Goal: Information Seeking & Learning: Check status

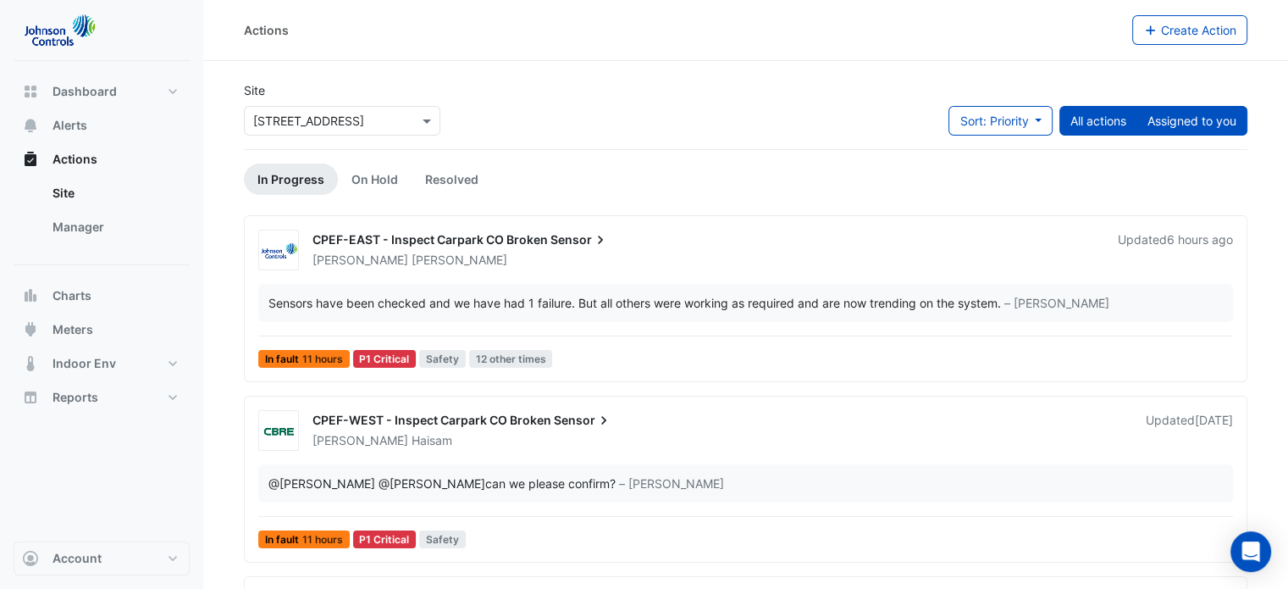
click at [1189, 123] on button "Assigned to you" at bounding box center [1192, 121] width 111 height 30
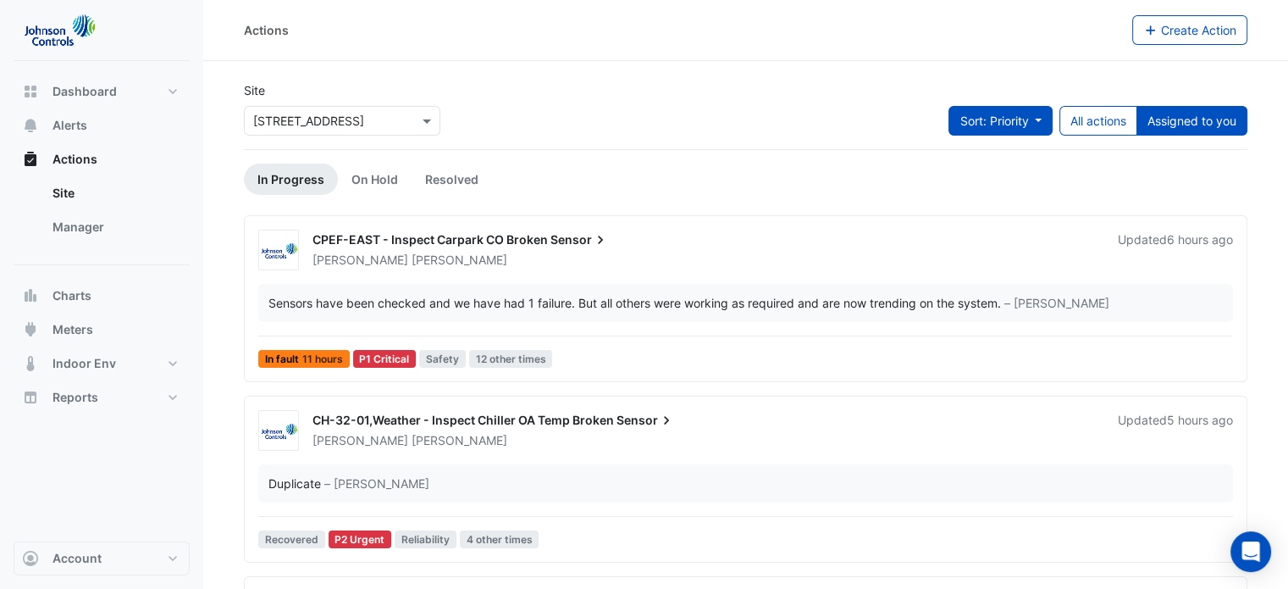
click at [998, 114] on span "Sort: Priority" at bounding box center [994, 121] width 69 height 14
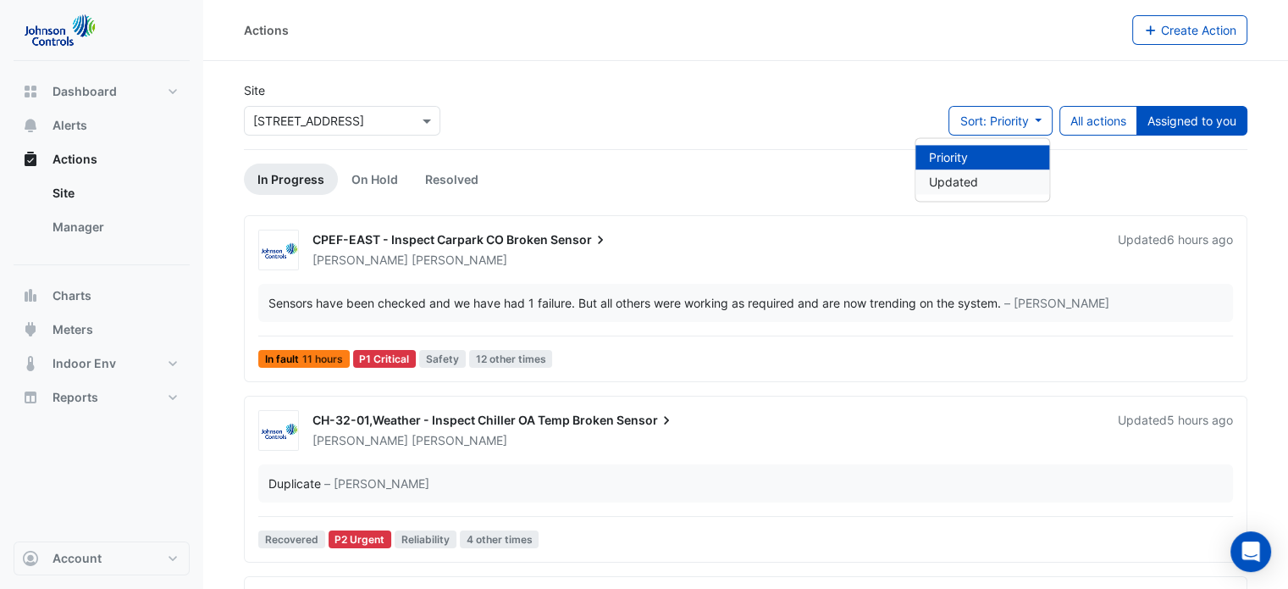
click at [968, 189] on li "Updated" at bounding box center [983, 181] width 134 height 25
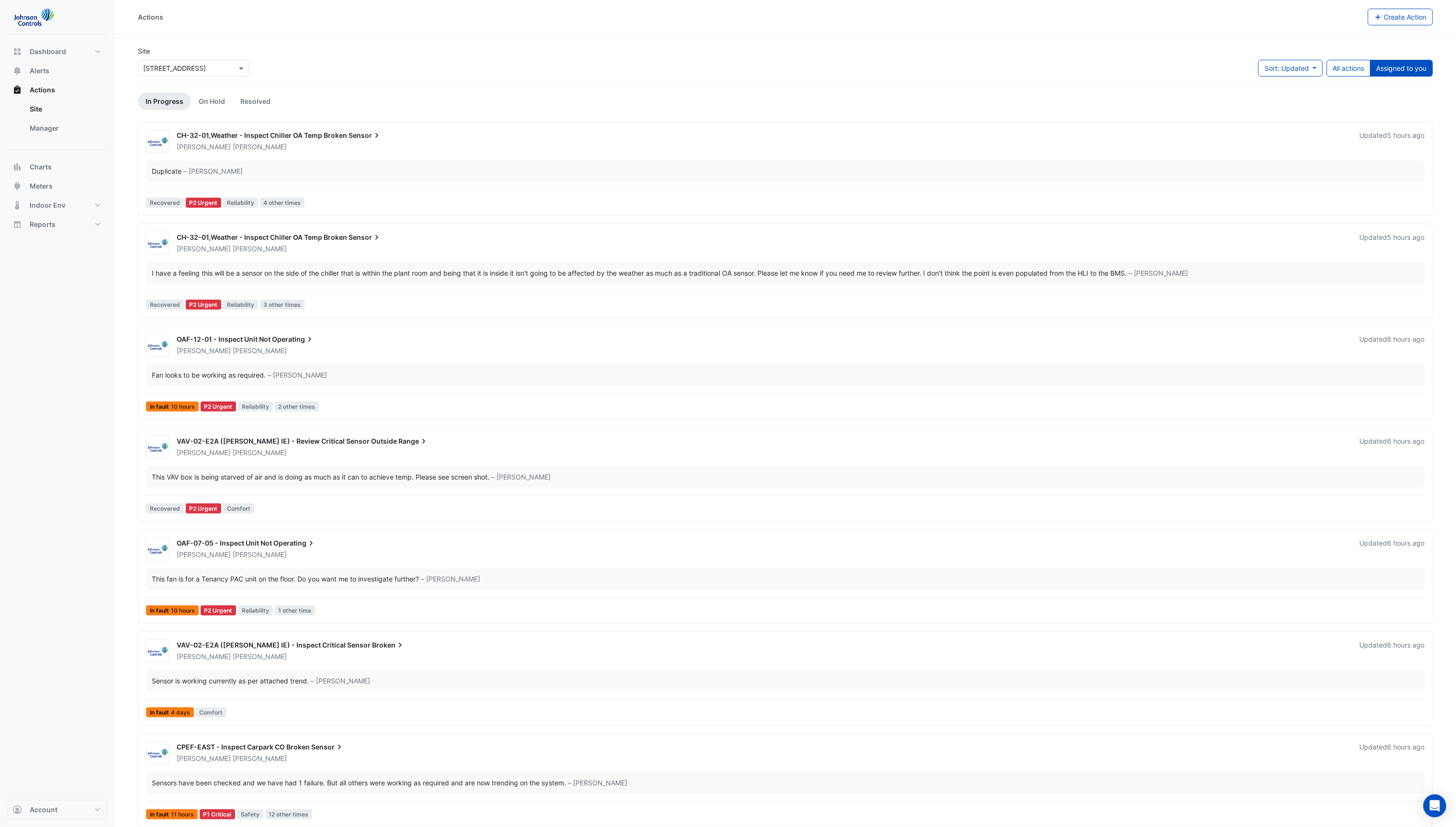
click at [735, 50] on div "Site Select a Site × [STREET_ADDRESS] Sort: Updated Priority Updated All action…" at bounding box center [786, 65] width 1307 height 38
click at [64, 332] on div "Dashboard Portfolio Ratings Performance Alerts Actions Site Manager Charts" at bounding box center [58, 417] width 99 height 765
click at [735, 12] on div "Actions" at bounding box center [753, 17] width 1230 height 17
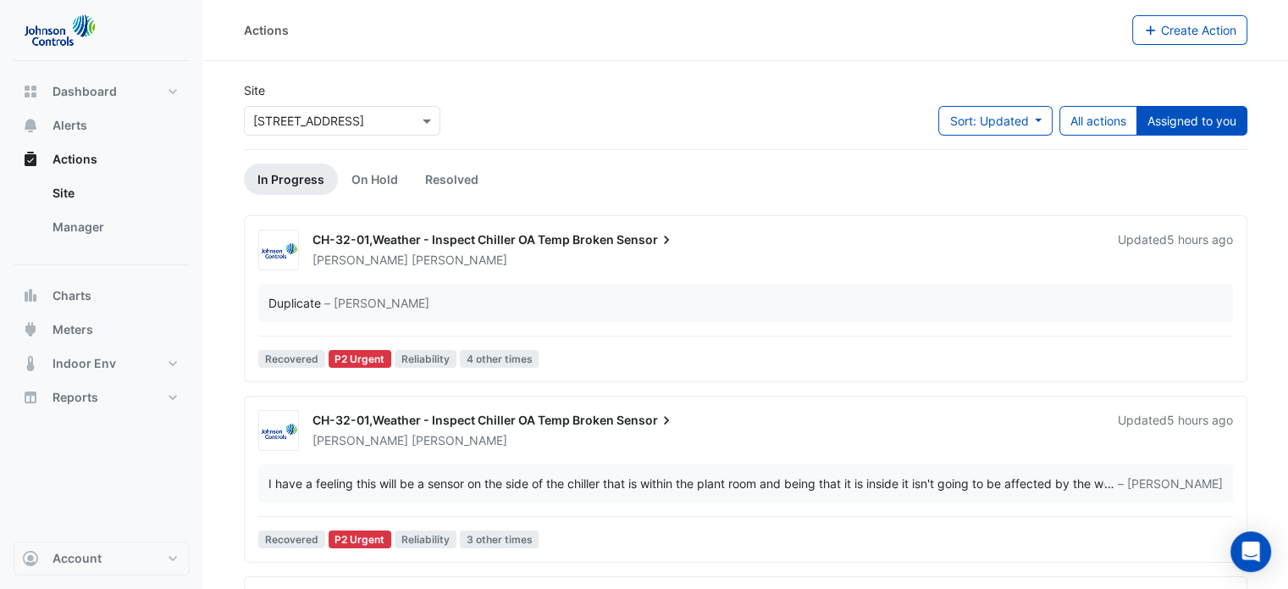
drag, startPoint x: 2576, startPoint y: 14, endPoint x: 773, endPoint y: 410, distance: 1846.3
click at [773, 410] on div "CH-32-01,Weather - Inspect Chiller OA Temp Broken Sensor [PERSON_NAME] Updated …" at bounding box center [772, 427] width 941 height 44
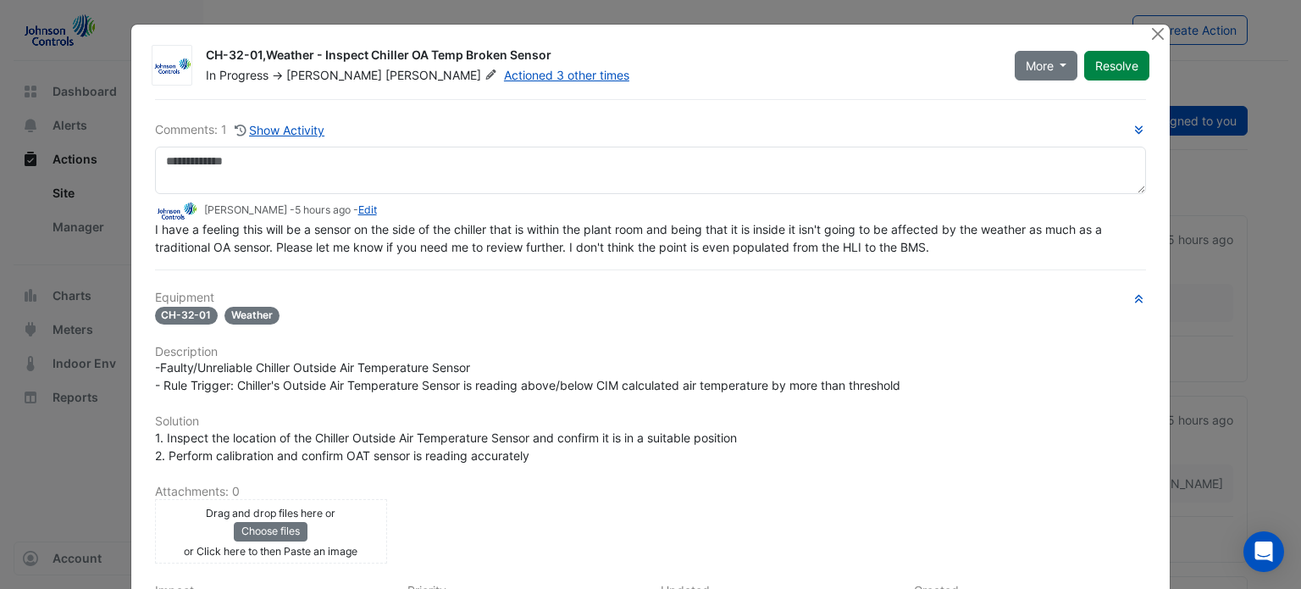
click at [1162, 28] on div at bounding box center [1159, 34] width 21 height 19
click at [1153, 26] on button "Close" at bounding box center [1158, 34] width 18 height 18
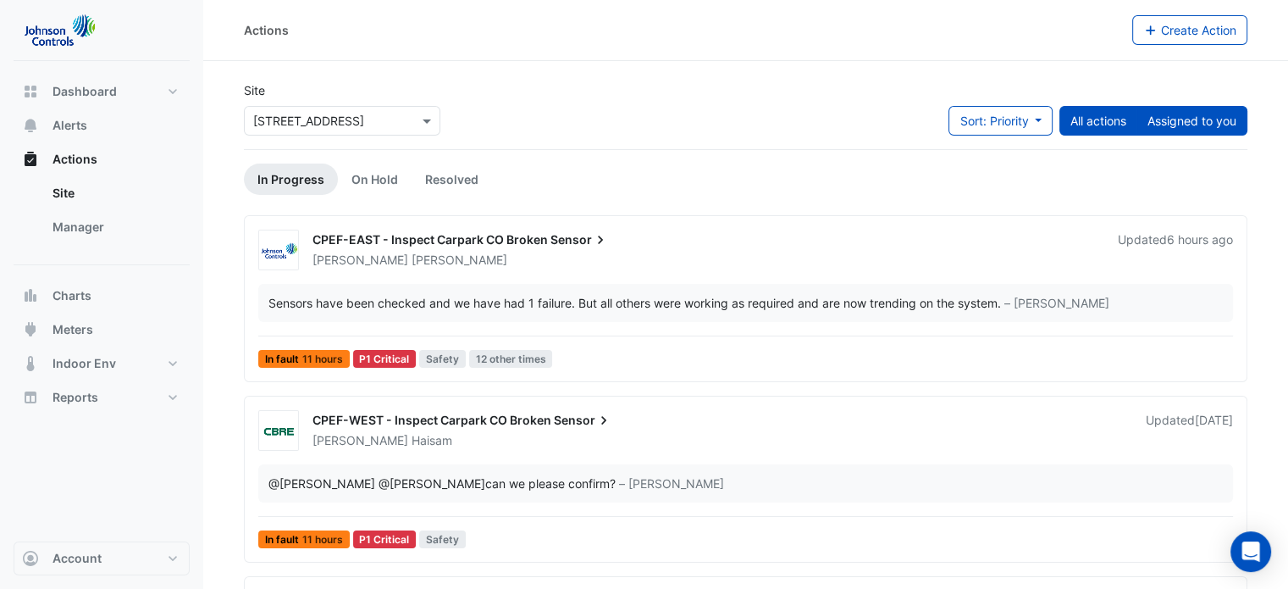
click at [1178, 128] on button "Assigned to you" at bounding box center [1192, 121] width 111 height 30
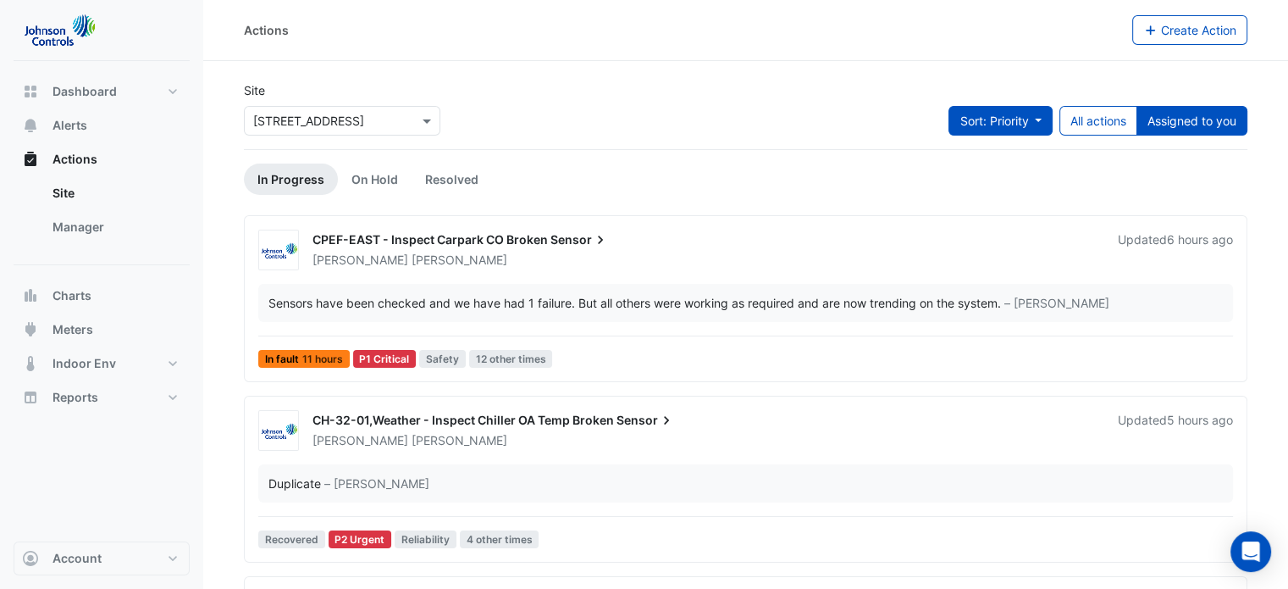
click at [1013, 121] on span "Sort: Priority" at bounding box center [994, 121] width 69 height 14
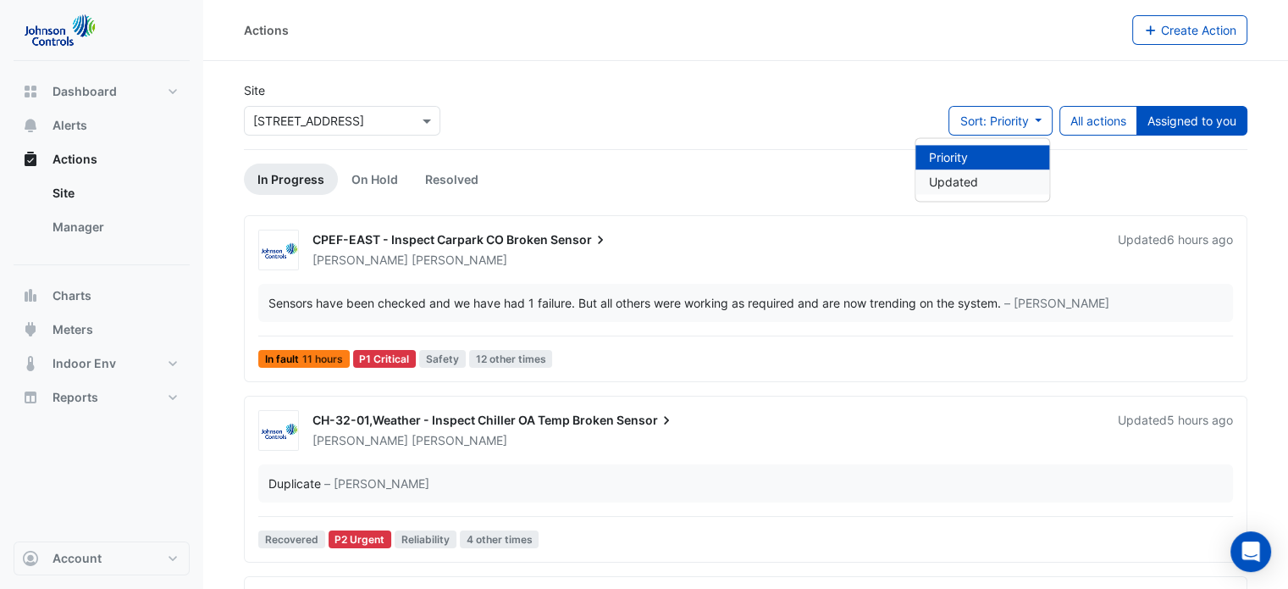
click at [964, 176] on li "Updated" at bounding box center [983, 181] width 134 height 25
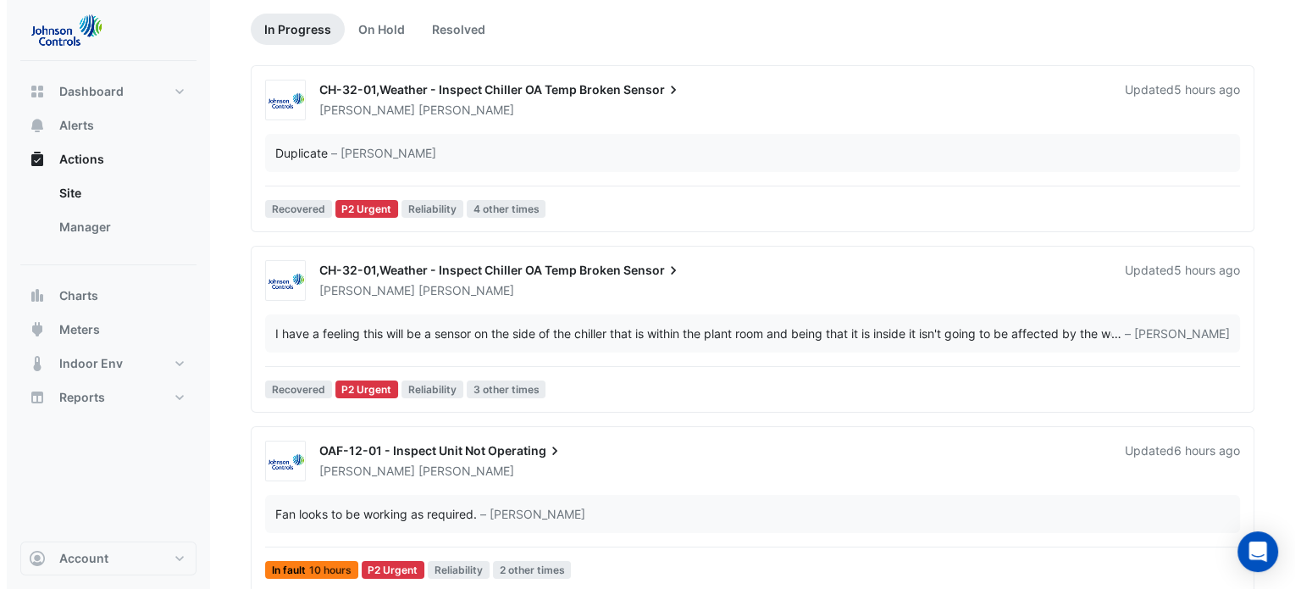
scroll to position [169, 0]
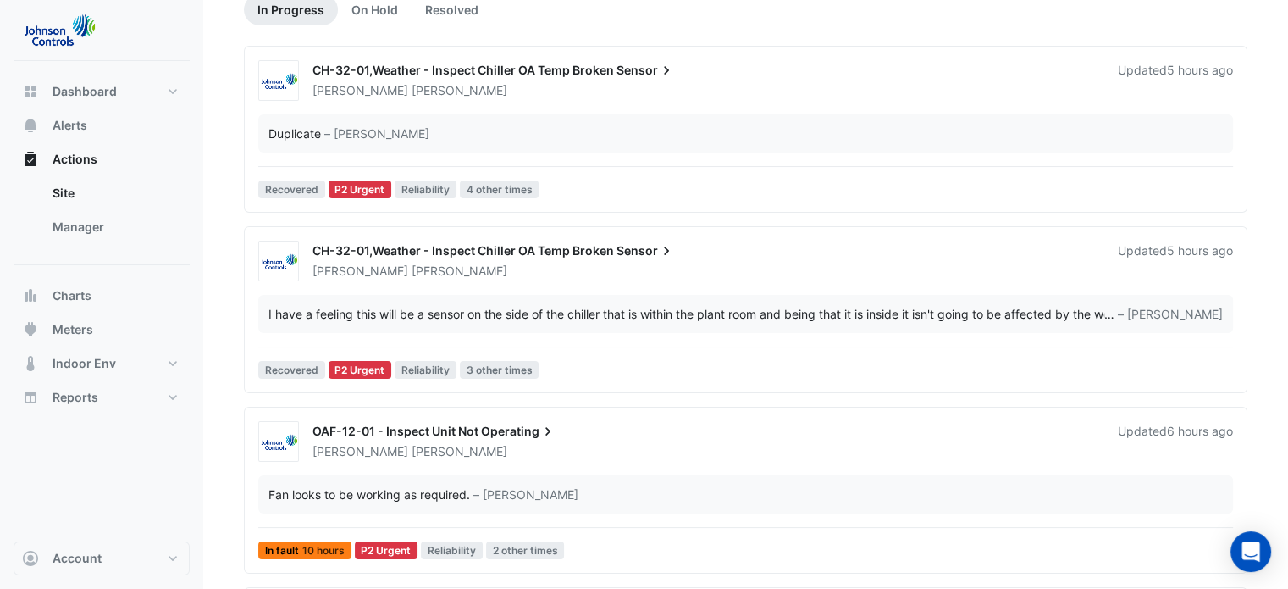
click at [408, 250] on span "CH-32-01,Weather - Inspect Chiller OA Temp Broken" at bounding box center [464, 250] width 302 height 14
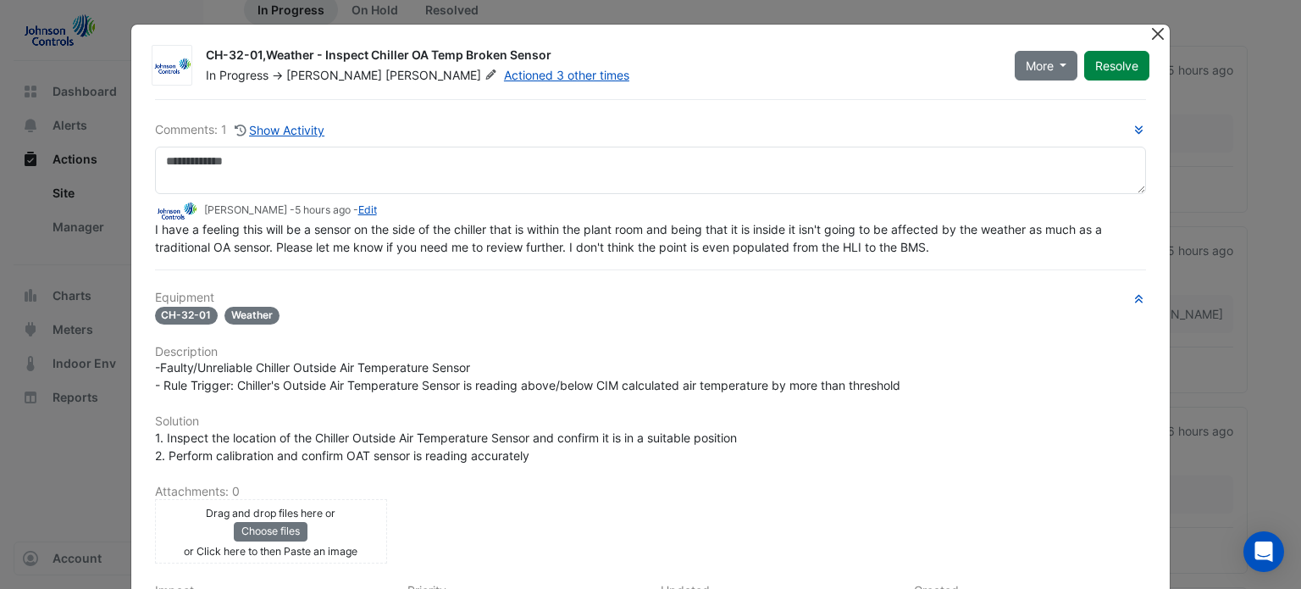
click at [1149, 33] on button "Close" at bounding box center [1158, 34] width 18 height 18
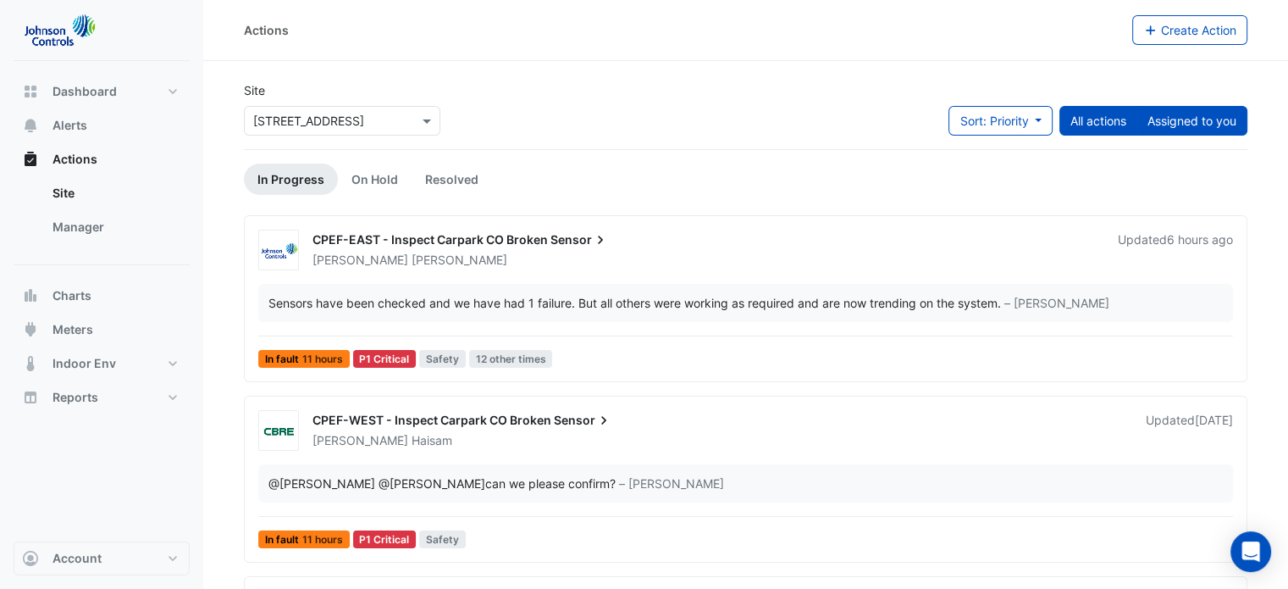
click at [1206, 128] on button "Assigned to you" at bounding box center [1192, 121] width 111 height 30
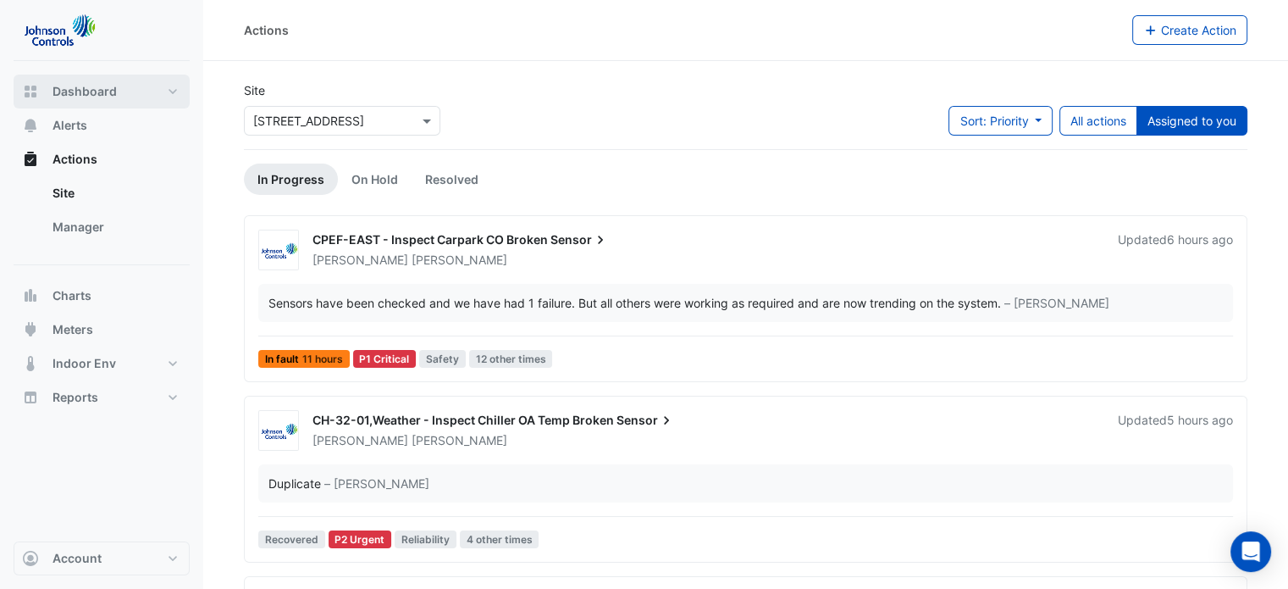
click at [71, 97] on span "Dashboard" at bounding box center [85, 91] width 64 height 17
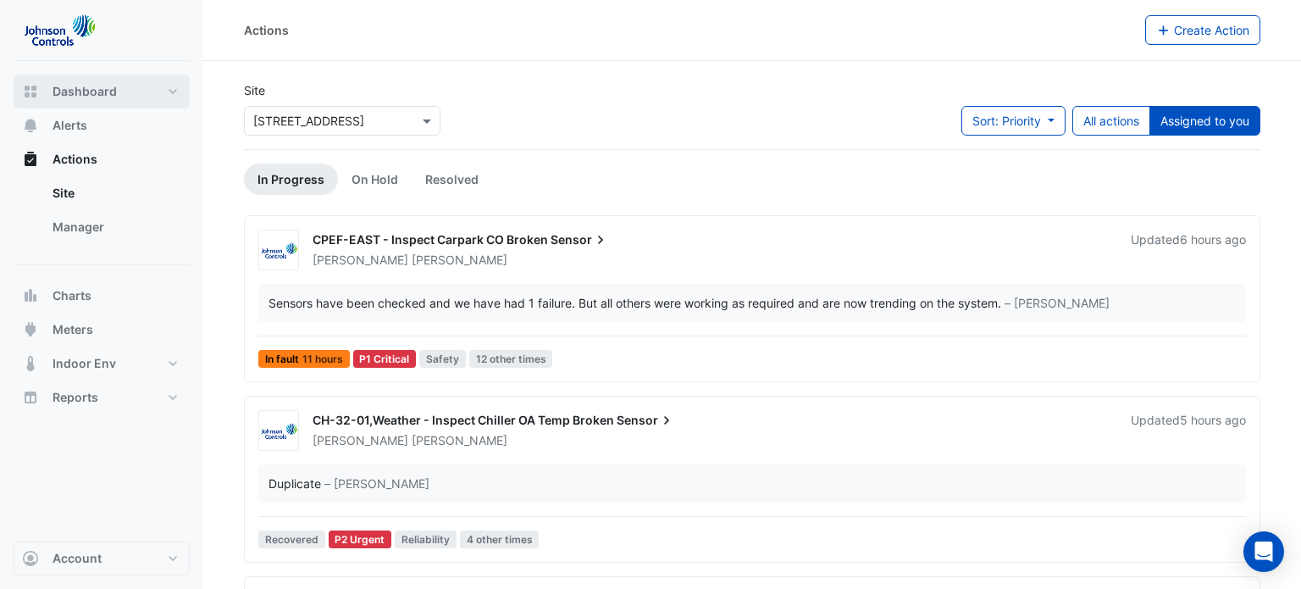
select select "**"
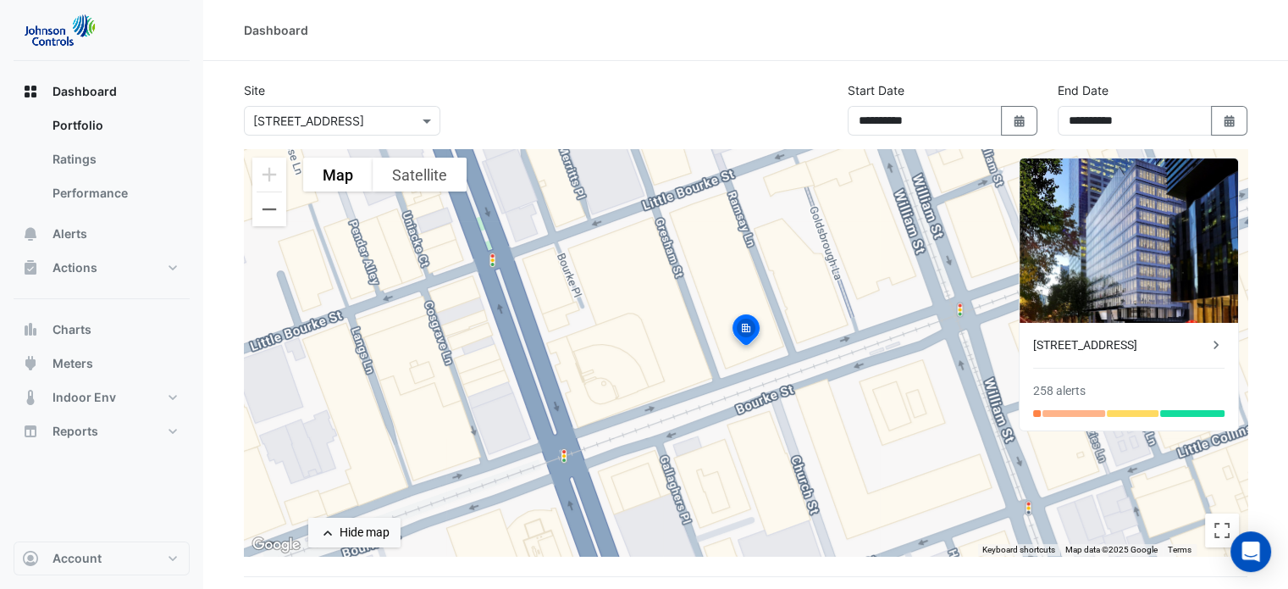
click at [756, 331] on img at bounding box center [746, 332] width 37 height 41
click at [1144, 300] on img at bounding box center [1129, 240] width 219 height 164
click at [1201, 342] on div "[STREET_ADDRESS]" at bounding box center [1120, 345] width 175 height 18
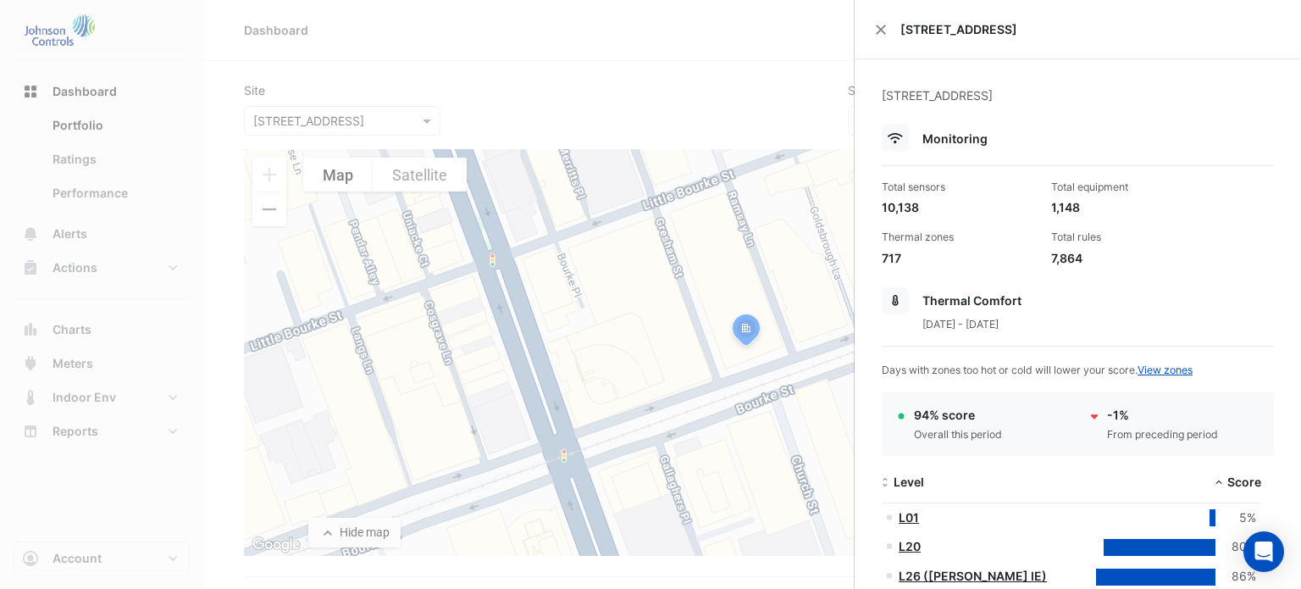
click at [875, 20] on div "[STREET_ADDRESS]" at bounding box center [1078, 29] width 446 height 59
click at [878, 26] on button "Close" at bounding box center [881, 30] width 12 height 12
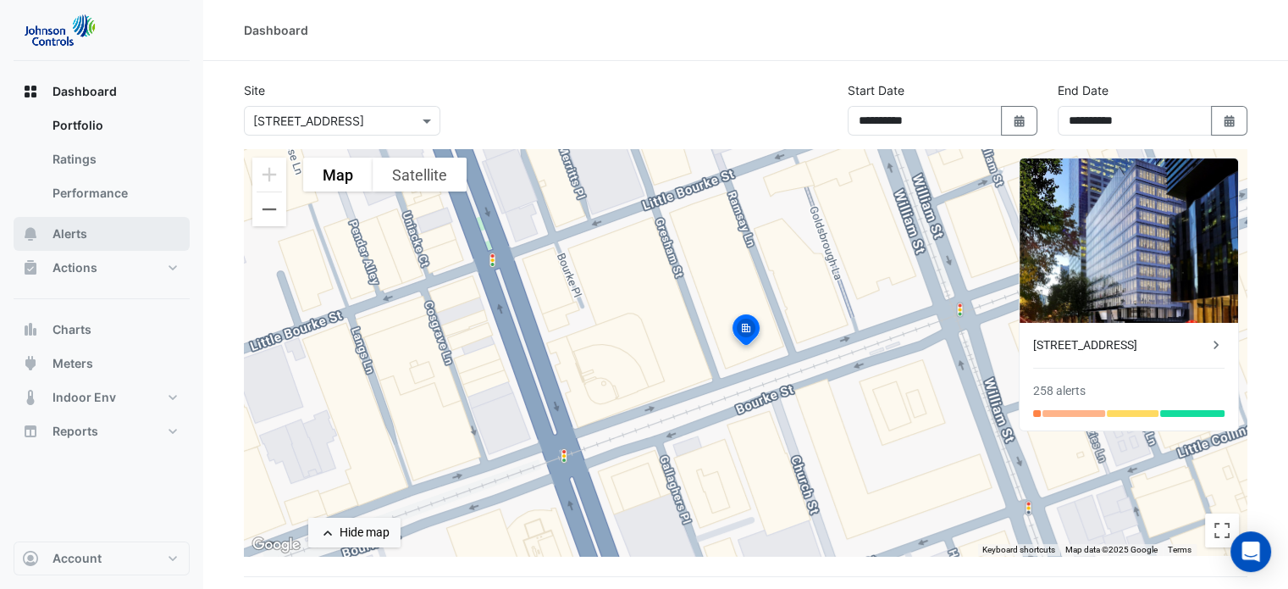
click at [73, 235] on span "Alerts" at bounding box center [70, 233] width 35 height 17
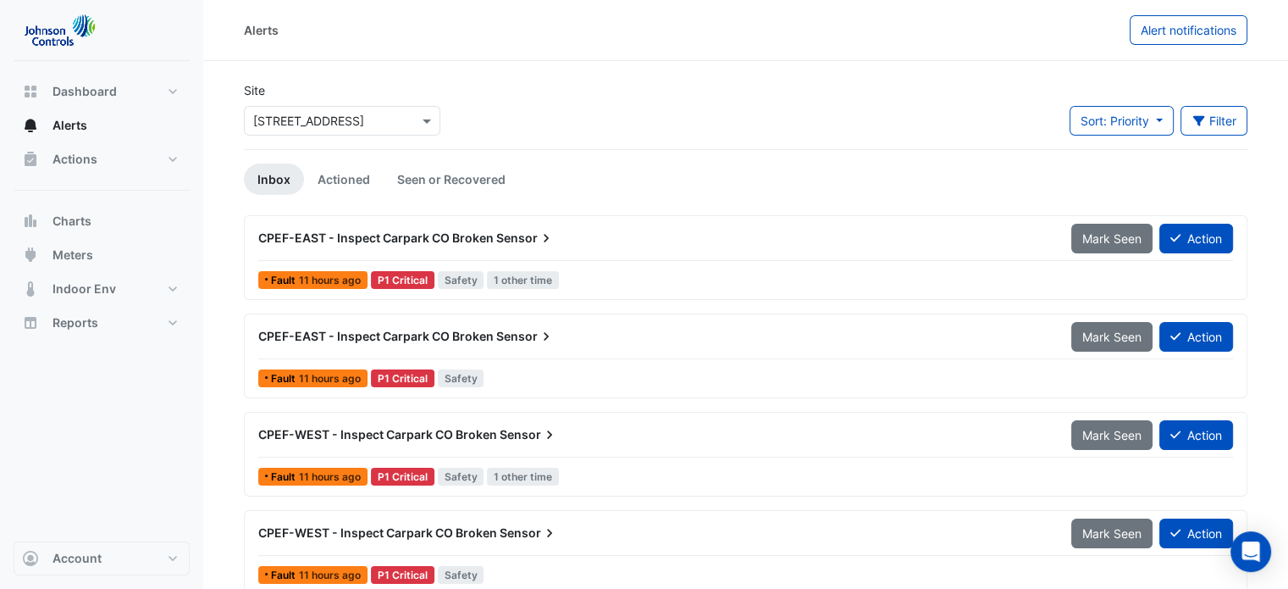
select select "**"
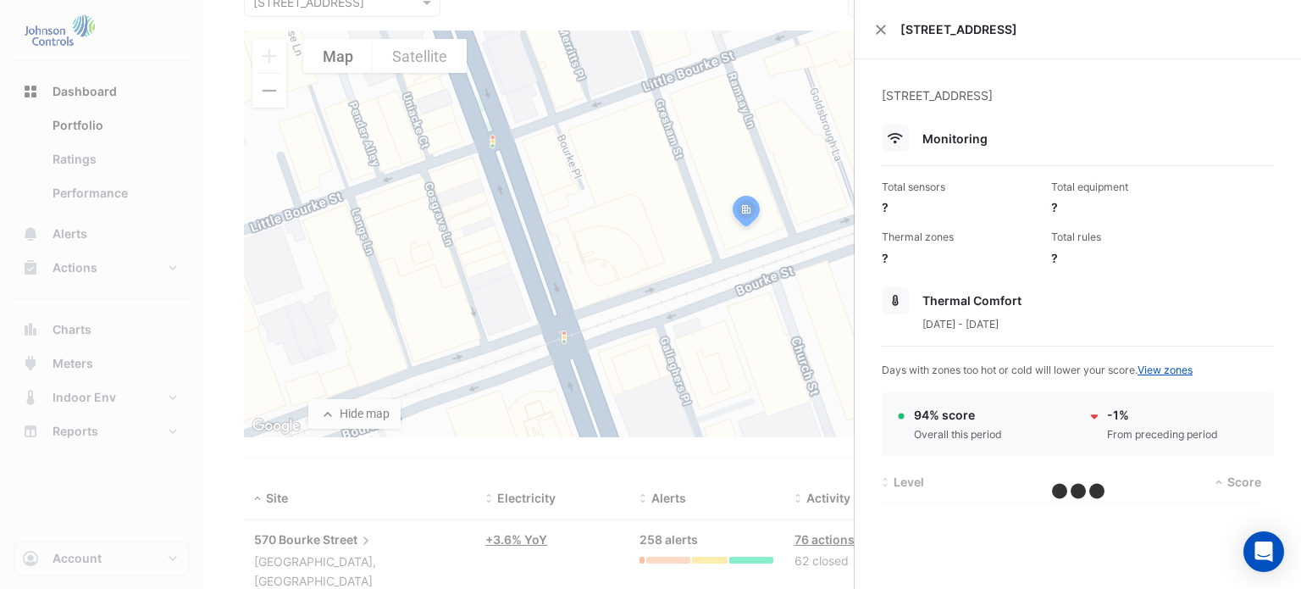
scroll to position [156, 0]
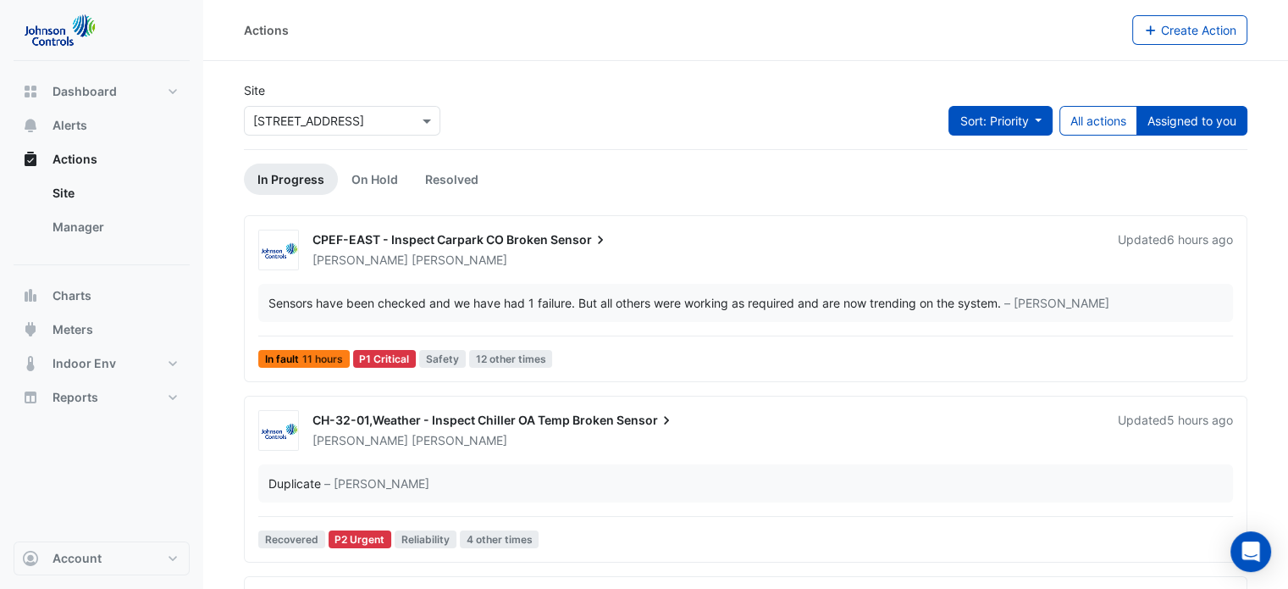
click at [967, 121] on span "Sort: Priority" at bounding box center [994, 121] width 69 height 14
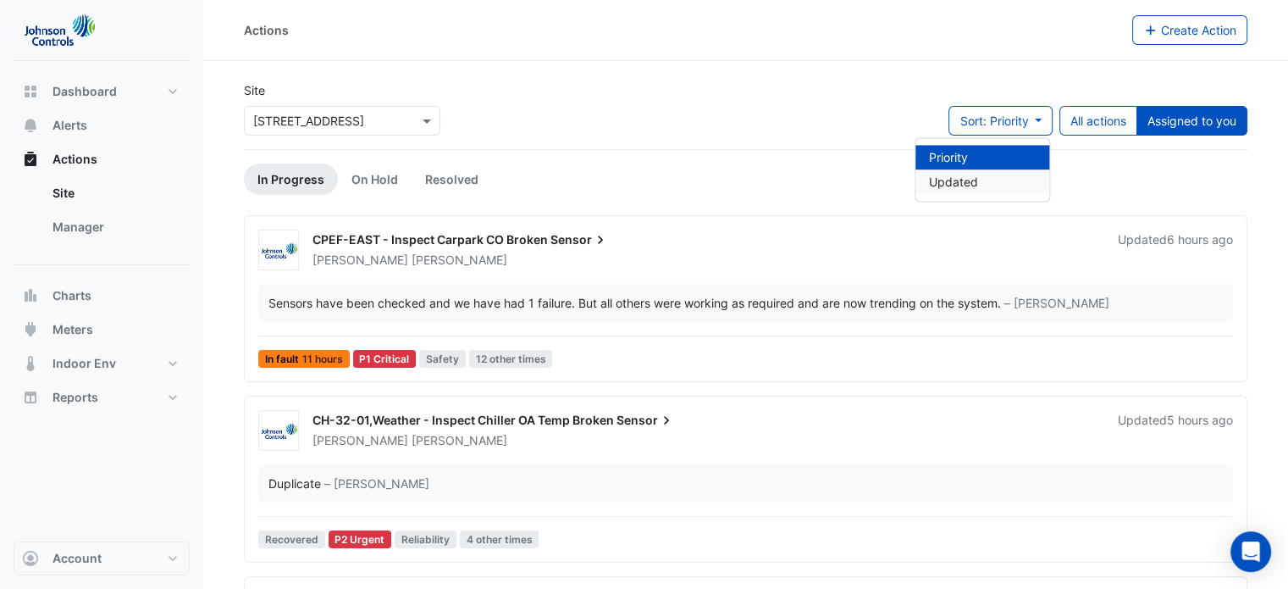
click at [958, 184] on li "Updated" at bounding box center [983, 181] width 134 height 25
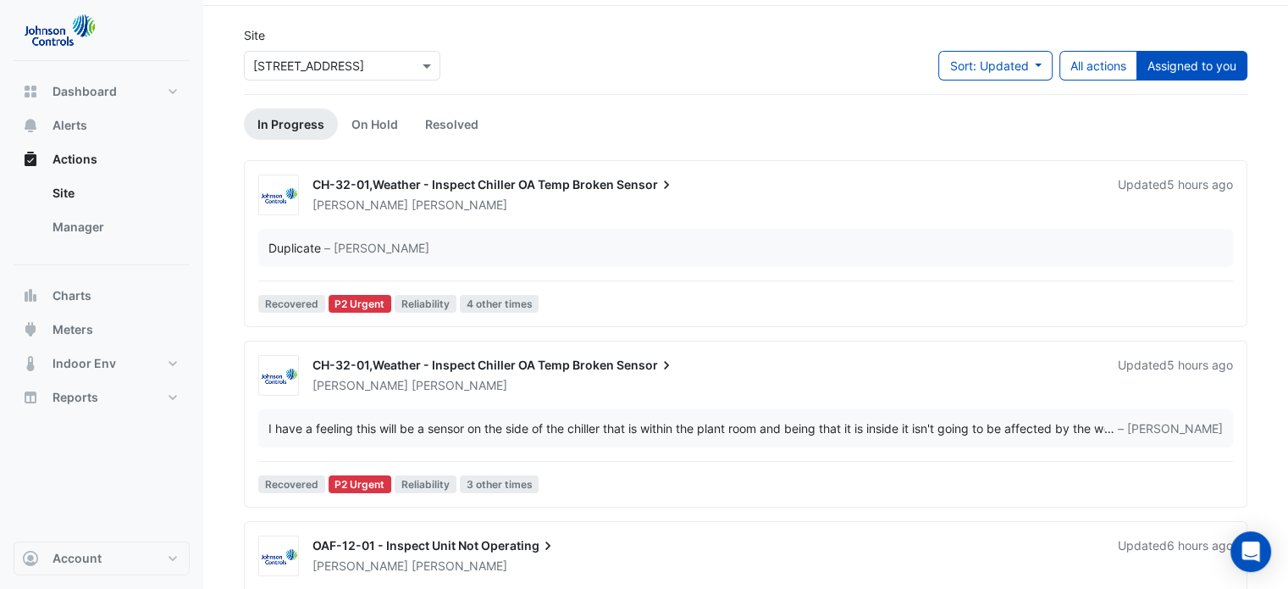
scroll to position [85, 0]
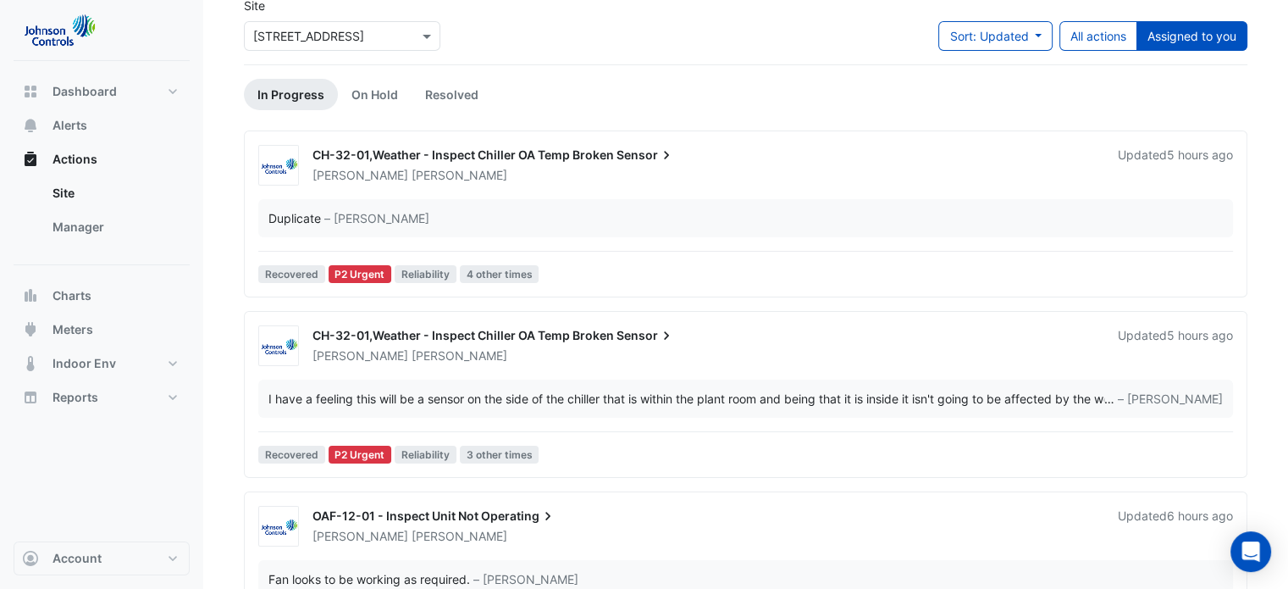
click at [417, 334] on span "CH-32-01,Weather - Inspect Chiller OA Temp Broken" at bounding box center [464, 335] width 302 height 14
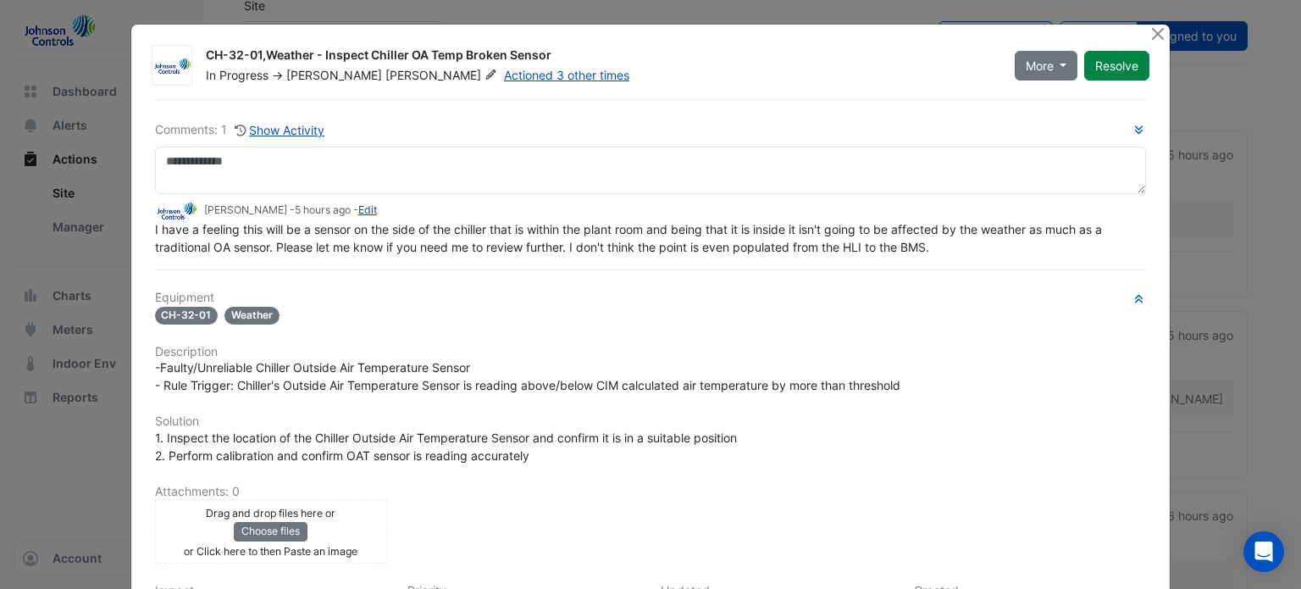
click at [291, 294] on h6 "Equipment" at bounding box center [651, 298] width 992 height 14
click at [1156, 31] on button "Close" at bounding box center [1158, 34] width 18 height 18
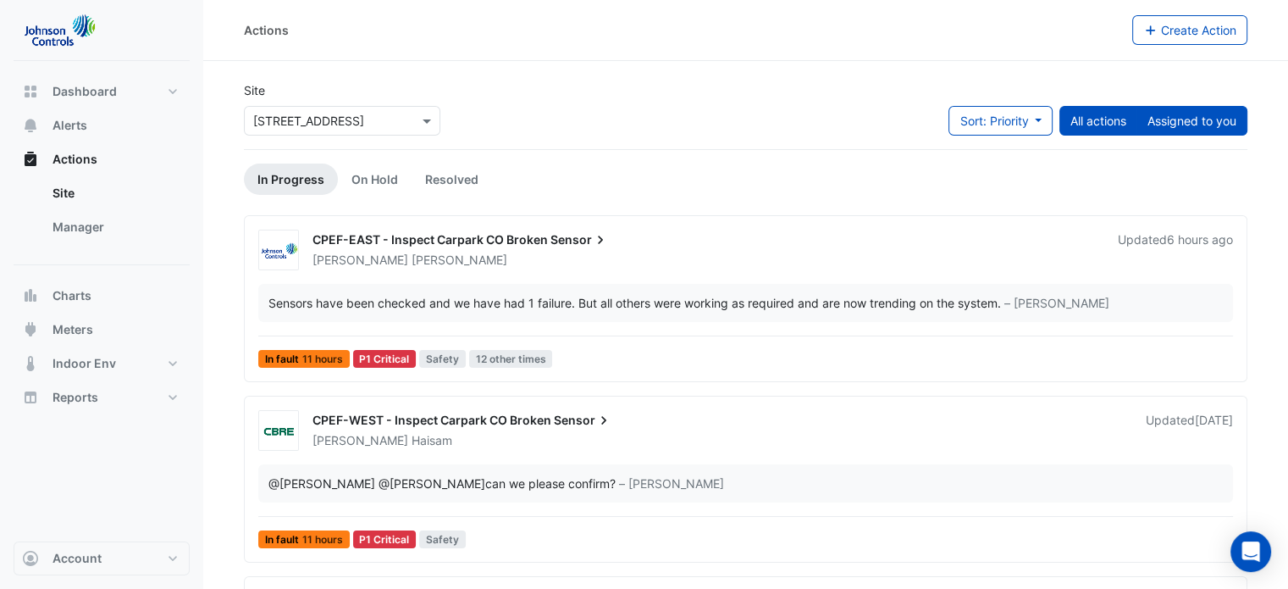
click at [1186, 119] on button "Assigned to you" at bounding box center [1192, 121] width 111 height 30
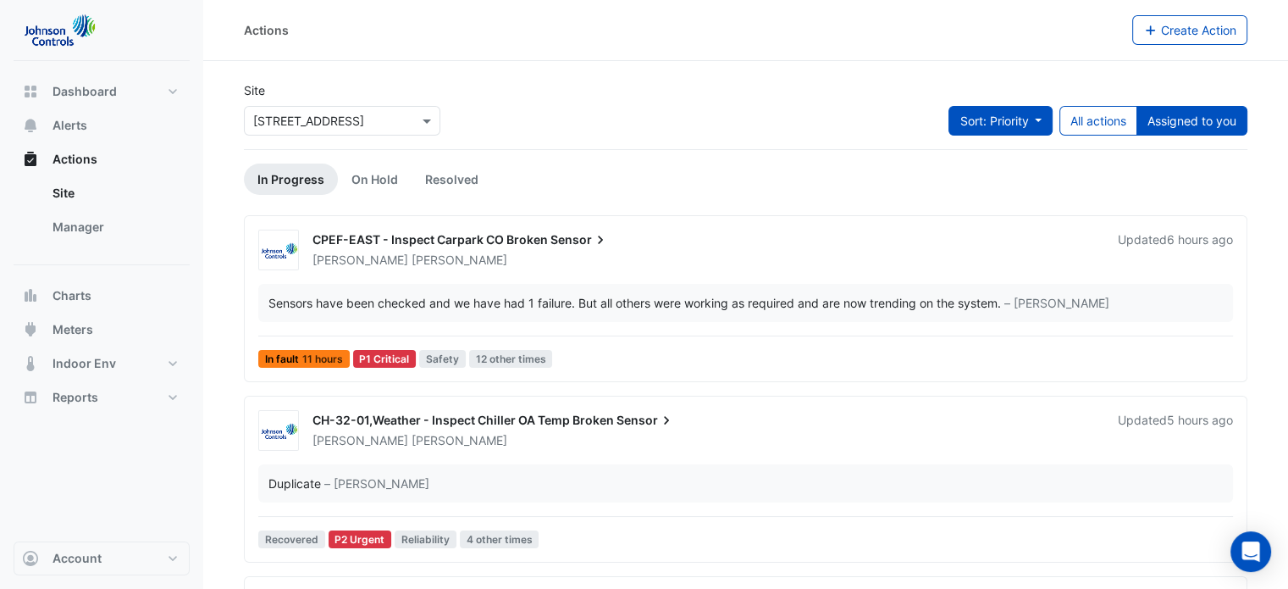
click at [998, 125] on span "Sort: Priority" at bounding box center [994, 121] width 69 height 14
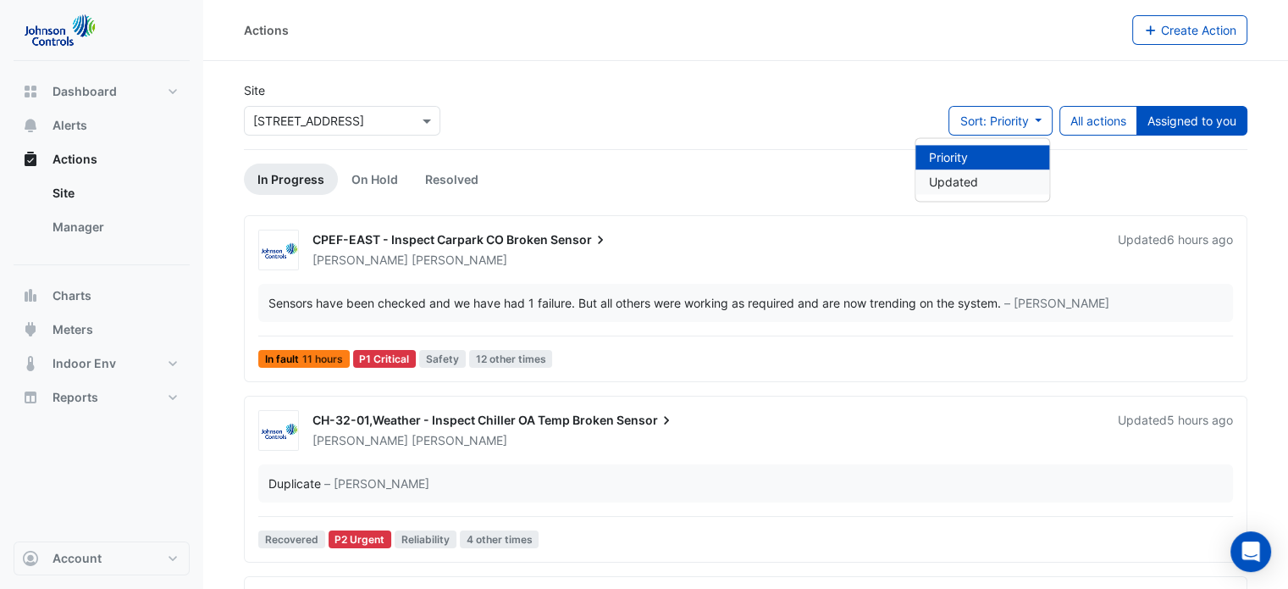
click at [957, 179] on li "Updated" at bounding box center [983, 181] width 134 height 25
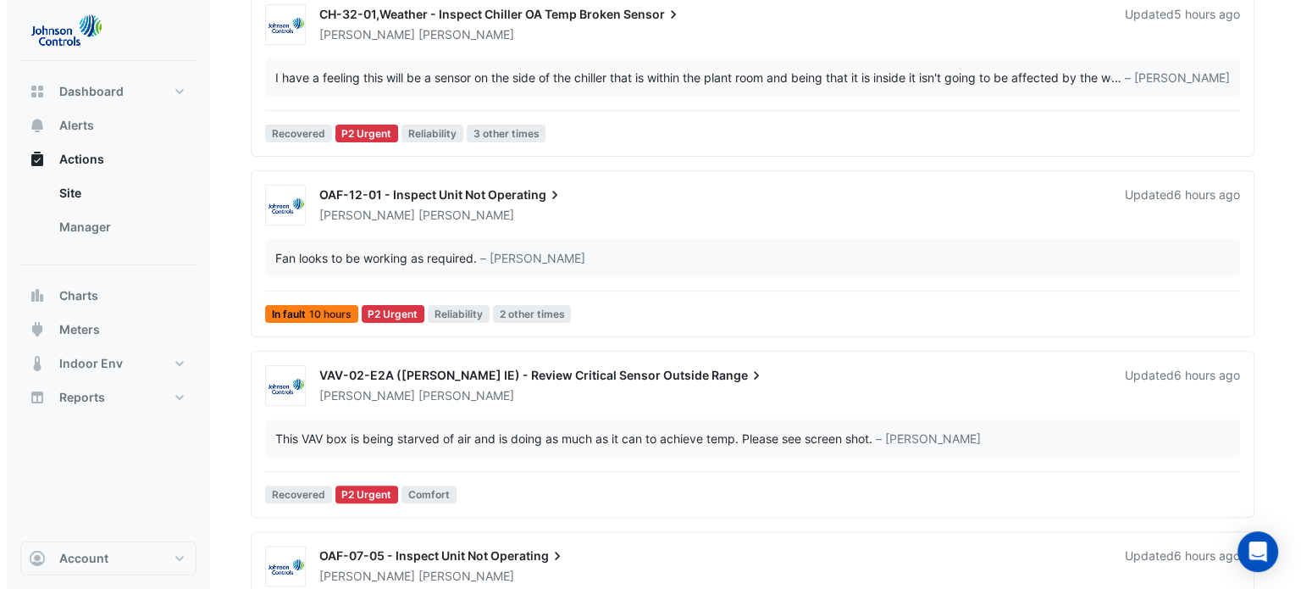
scroll to position [424, 0]
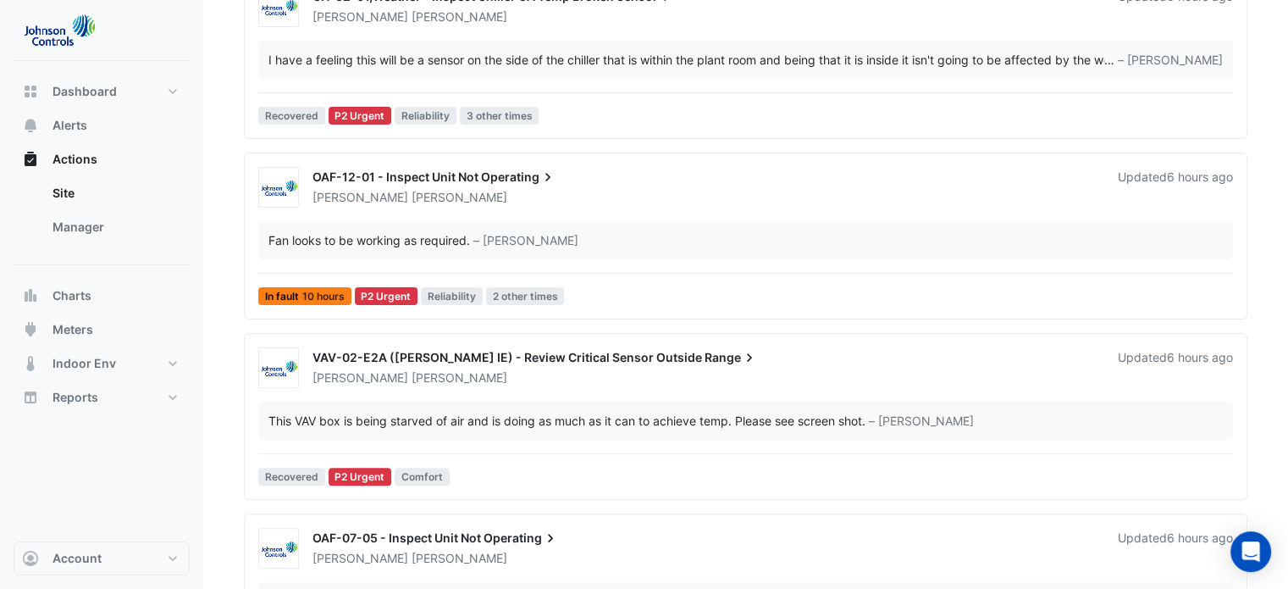
click at [369, 175] on span "OAF-12-01 - Inspect Unit Not" at bounding box center [396, 176] width 166 height 14
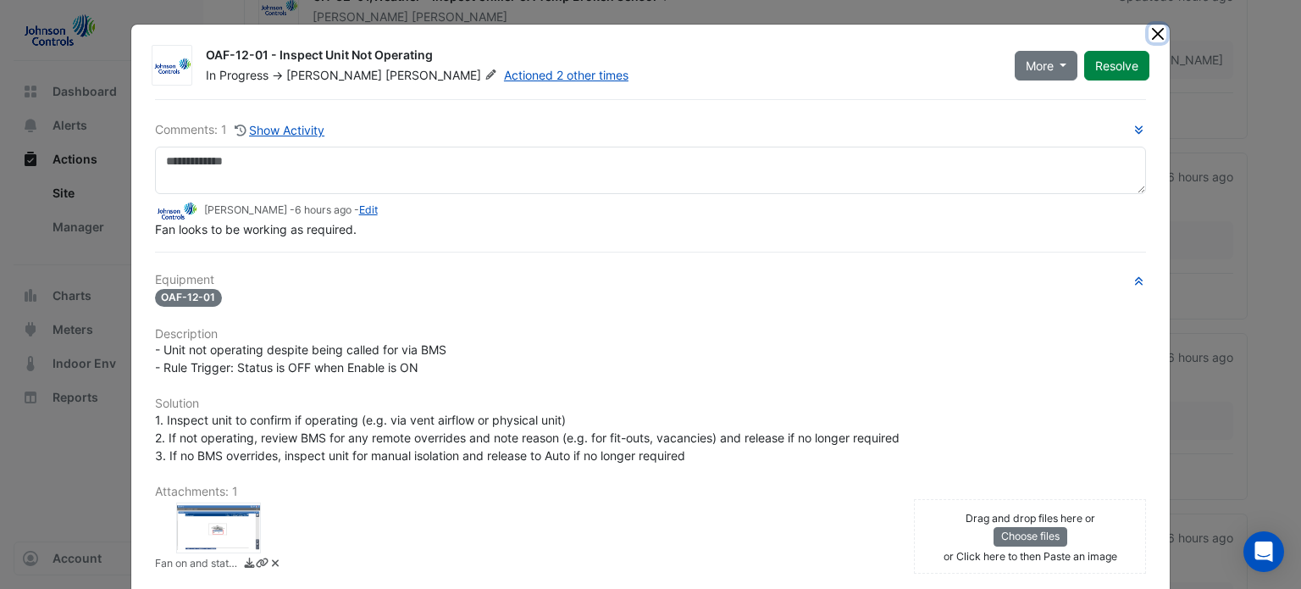
click at [1149, 26] on button "Close" at bounding box center [1158, 34] width 18 height 18
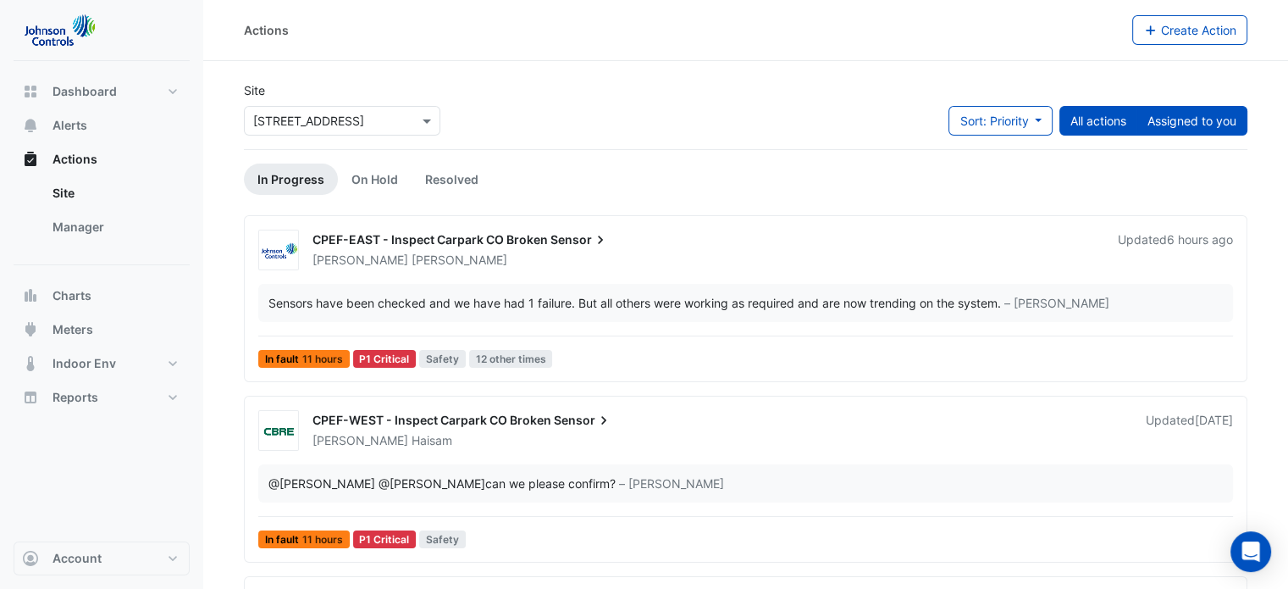
click at [1210, 125] on button "Assigned to you" at bounding box center [1192, 121] width 111 height 30
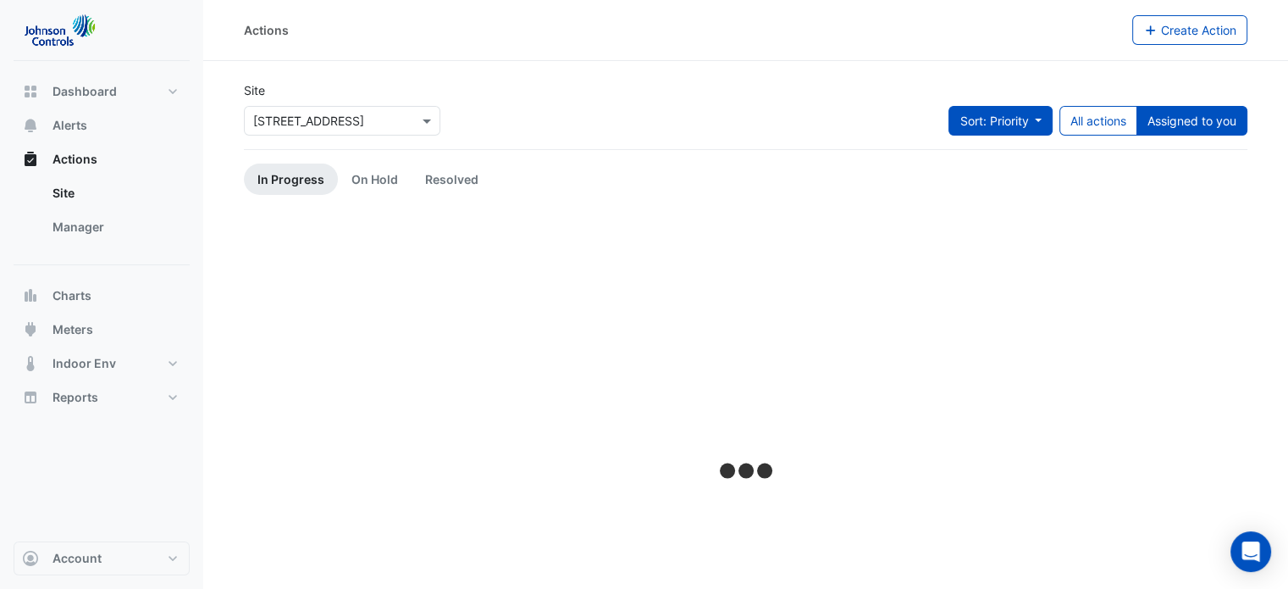
click at [960, 117] on span "Sort: Priority" at bounding box center [994, 121] width 69 height 14
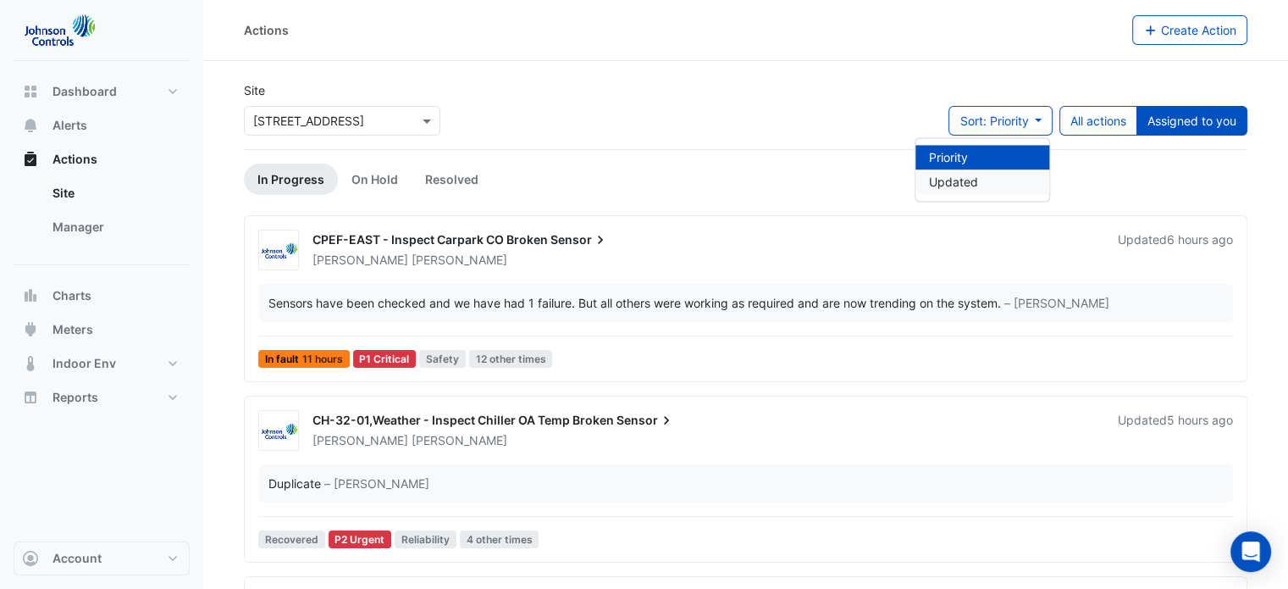
click at [962, 182] on li "Updated" at bounding box center [983, 181] width 134 height 25
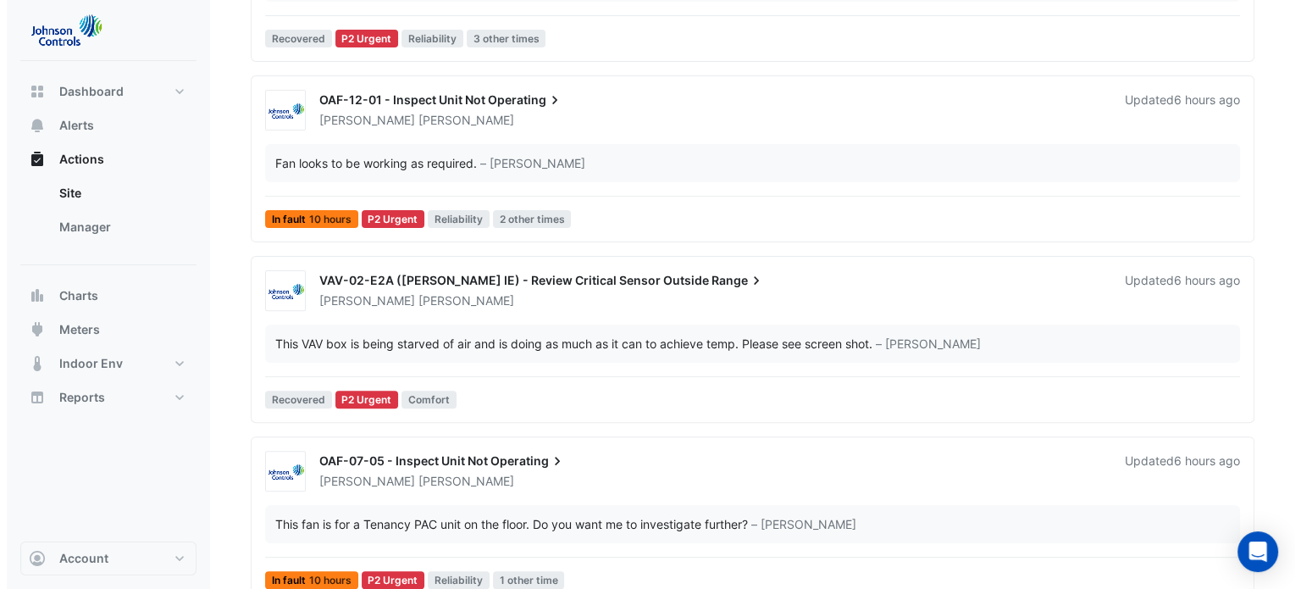
scroll to position [593, 0]
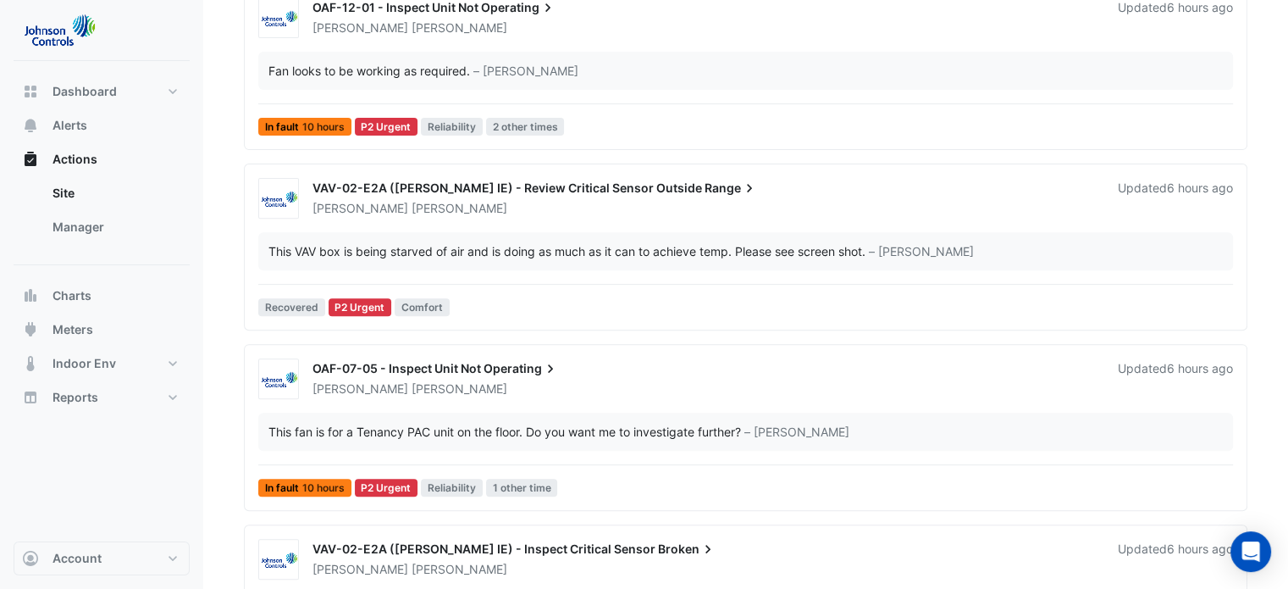
click at [530, 182] on span "VAV-02-E2A ([PERSON_NAME] IE) - Review Critical Sensor Outside" at bounding box center [508, 187] width 390 height 14
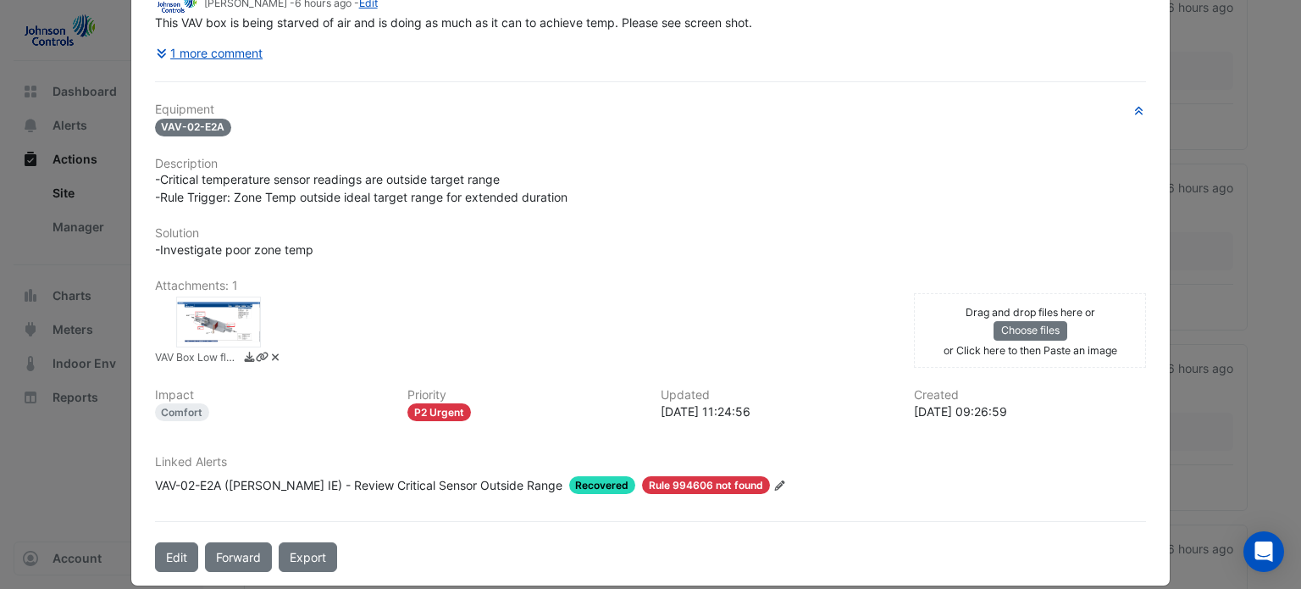
scroll to position [222, 0]
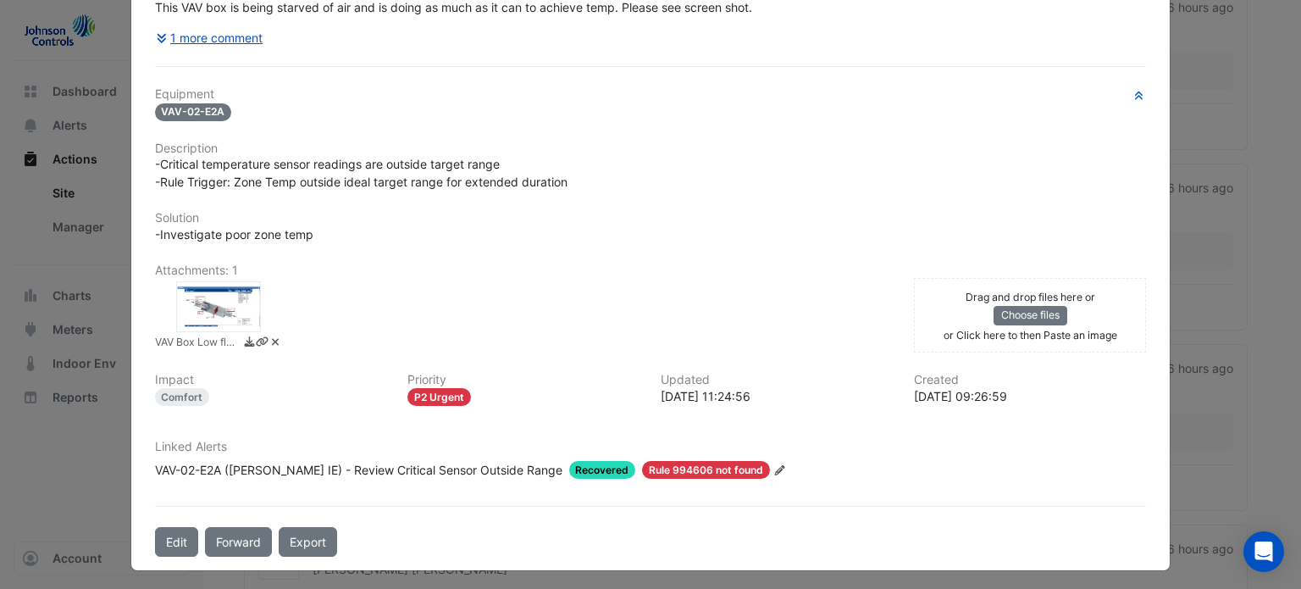
click at [269, 378] on h6 "Impact" at bounding box center [271, 380] width 233 height 14
click at [219, 298] on div at bounding box center [218, 306] width 85 height 51
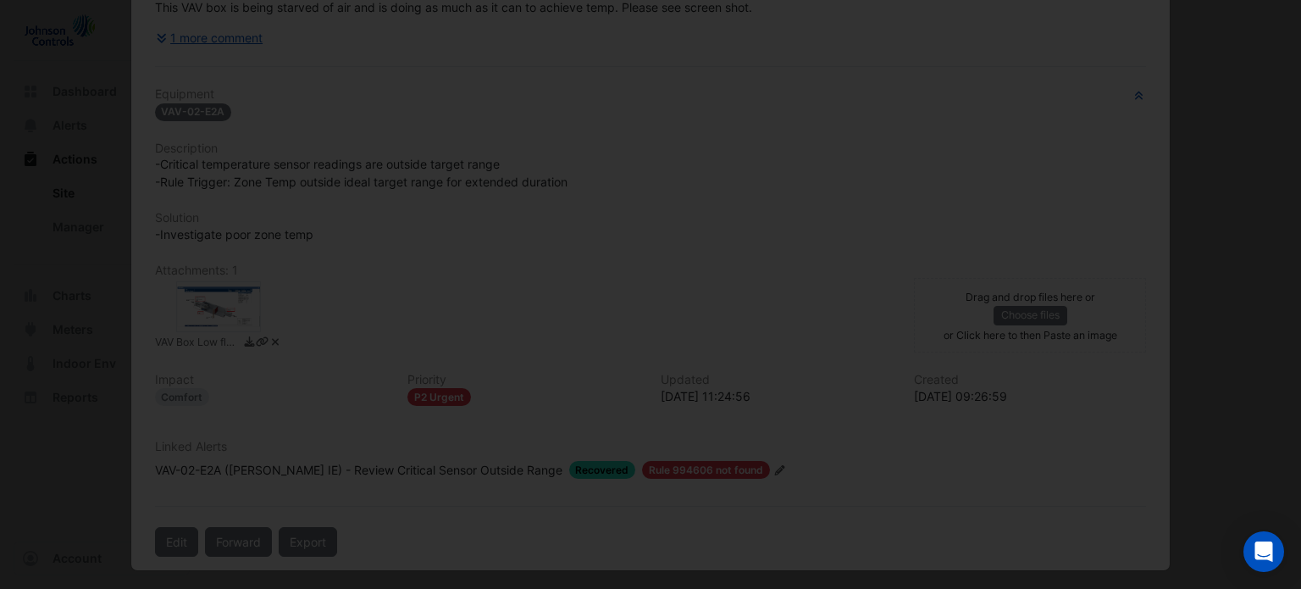
scroll to position [140, 0]
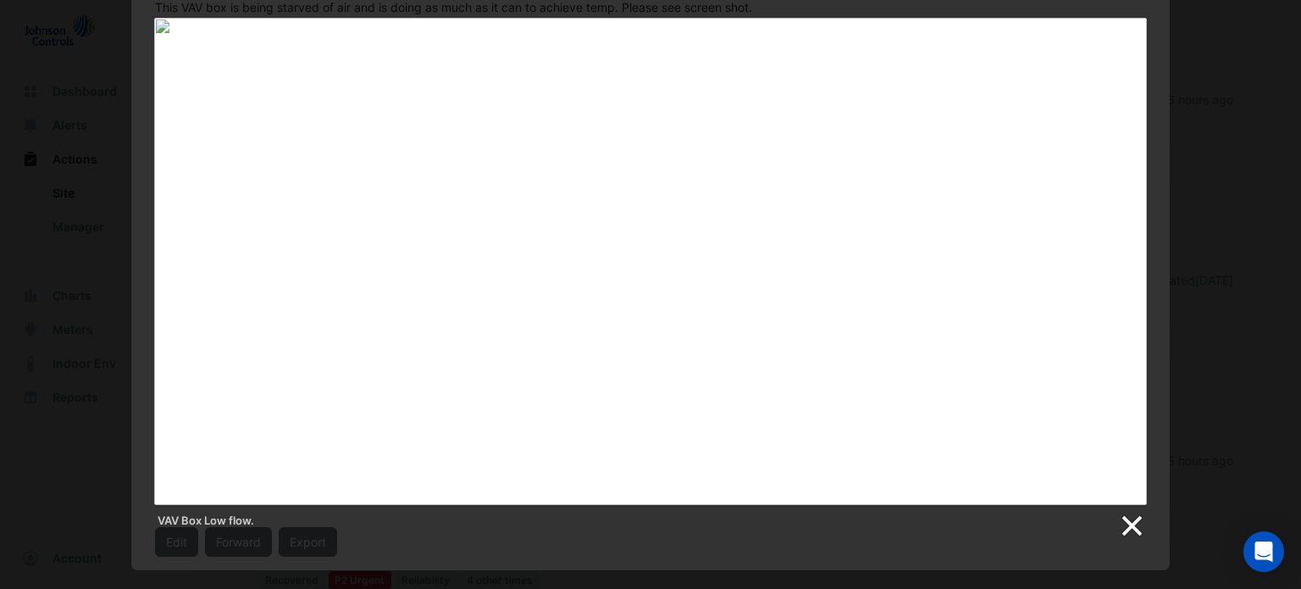
click at [1138, 517] on link at bounding box center [1130, 525] width 25 height 25
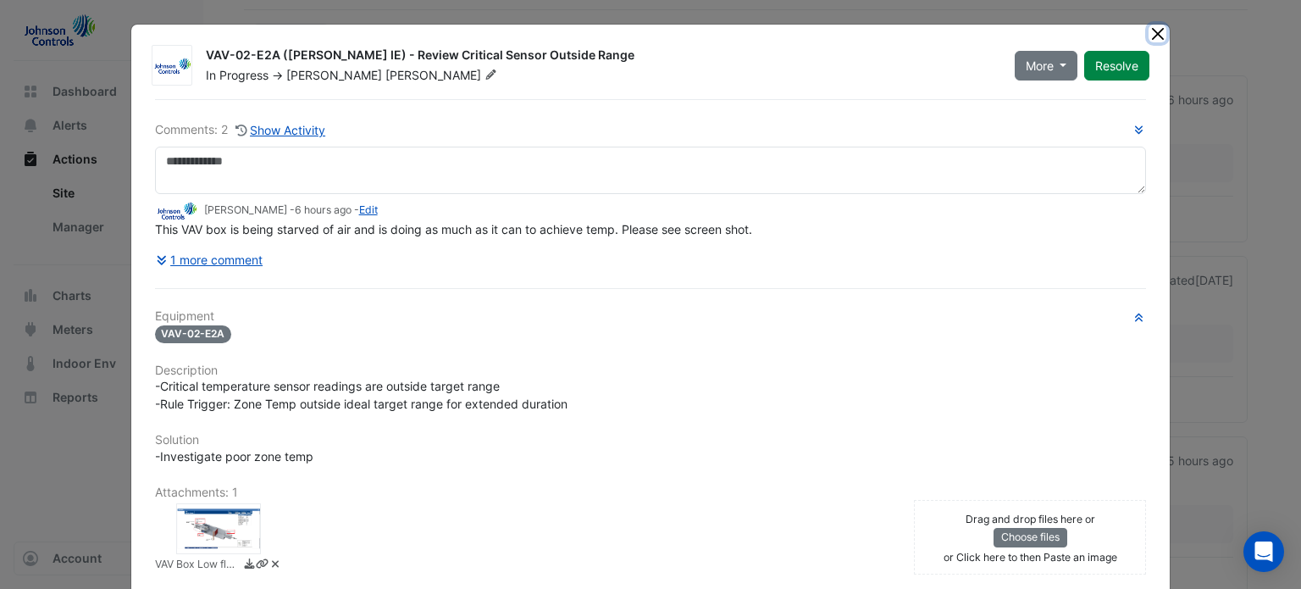
click at [1153, 25] on button "Close" at bounding box center [1158, 34] width 18 height 18
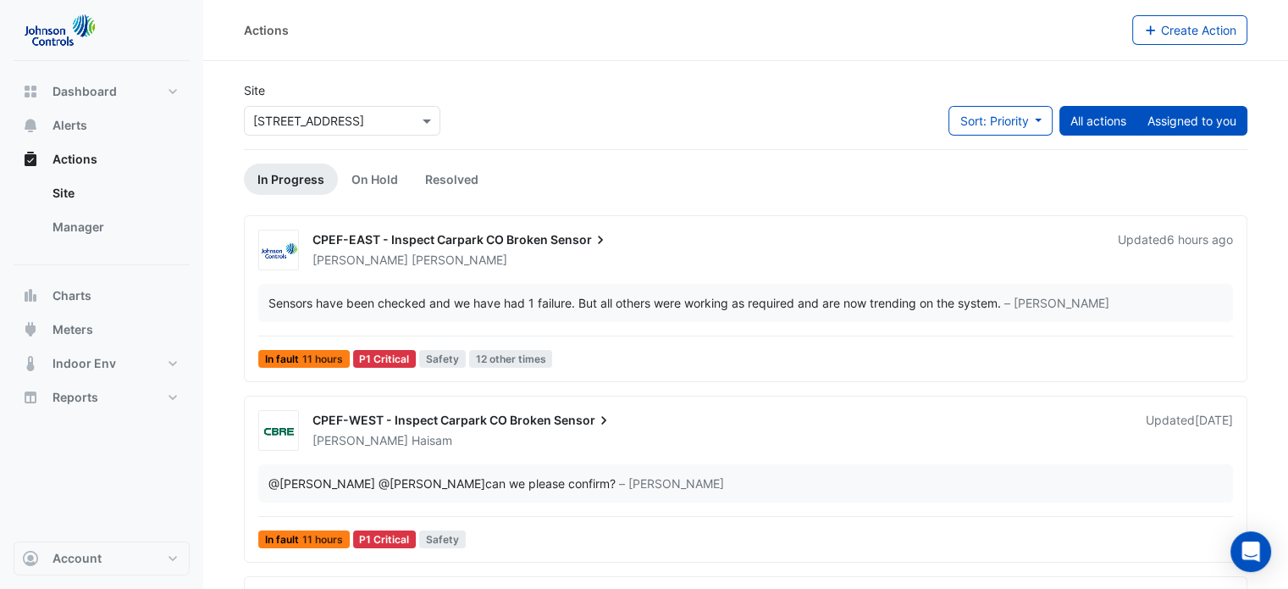
click at [1193, 128] on button "Assigned to you" at bounding box center [1192, 121] width 111 height 30
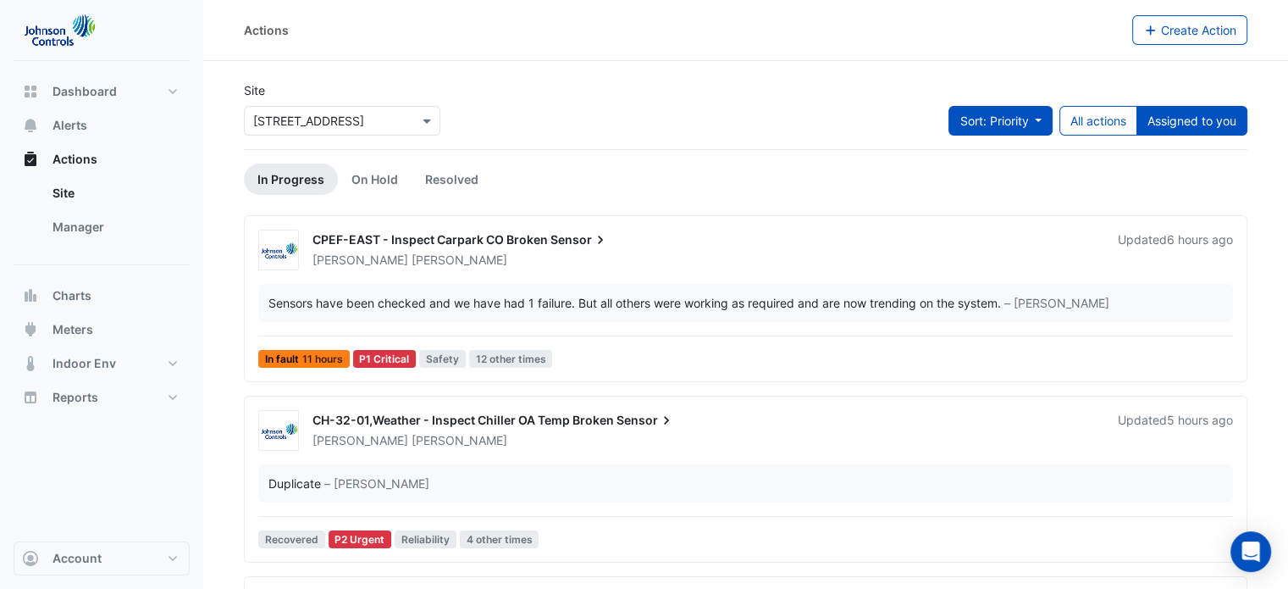
click at [1009, 131] on button "Sort: Priority" at bounding box center [1001, 121] width 104 height 30
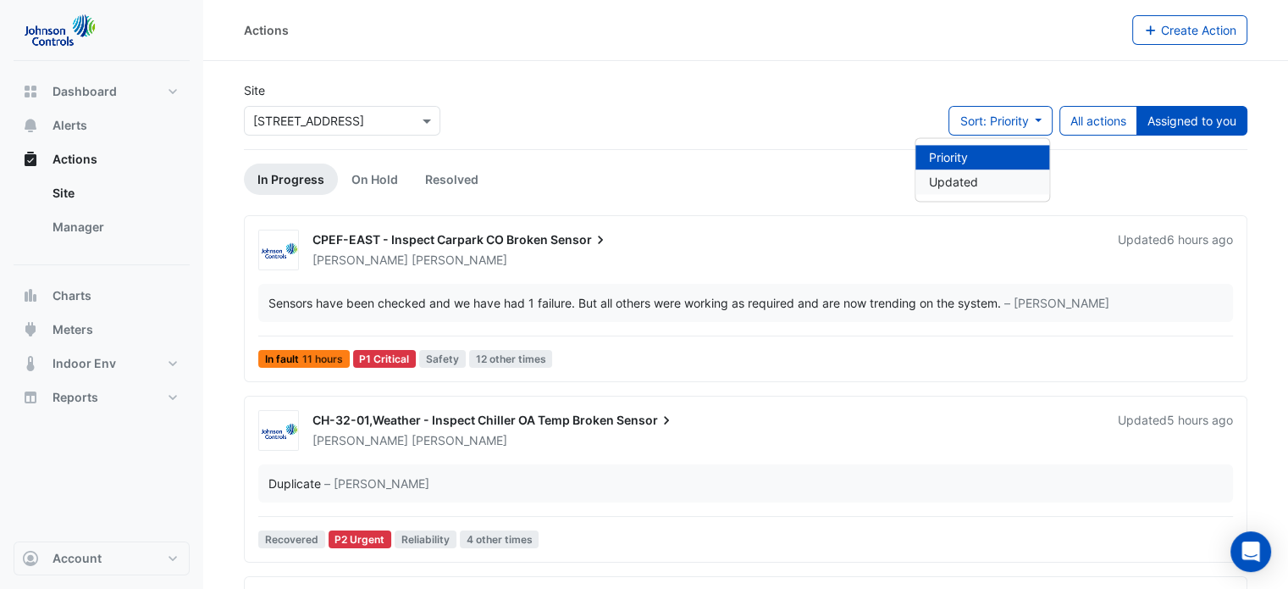
click at [958, 185] on li "Updated" at bounding box center [983, 181] width 134 height 25
